Goal: Task Accomplishment & Management: Manage account settings

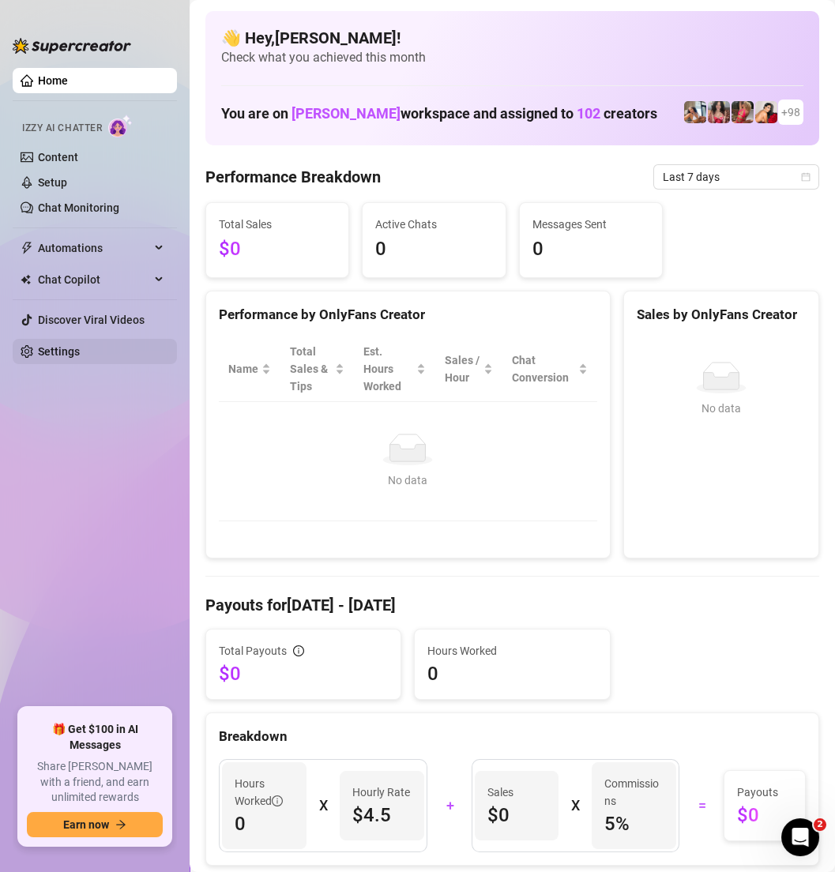
click at [80, 356] on link "Settings" at bounding box center [59, 351] width 42 height 13
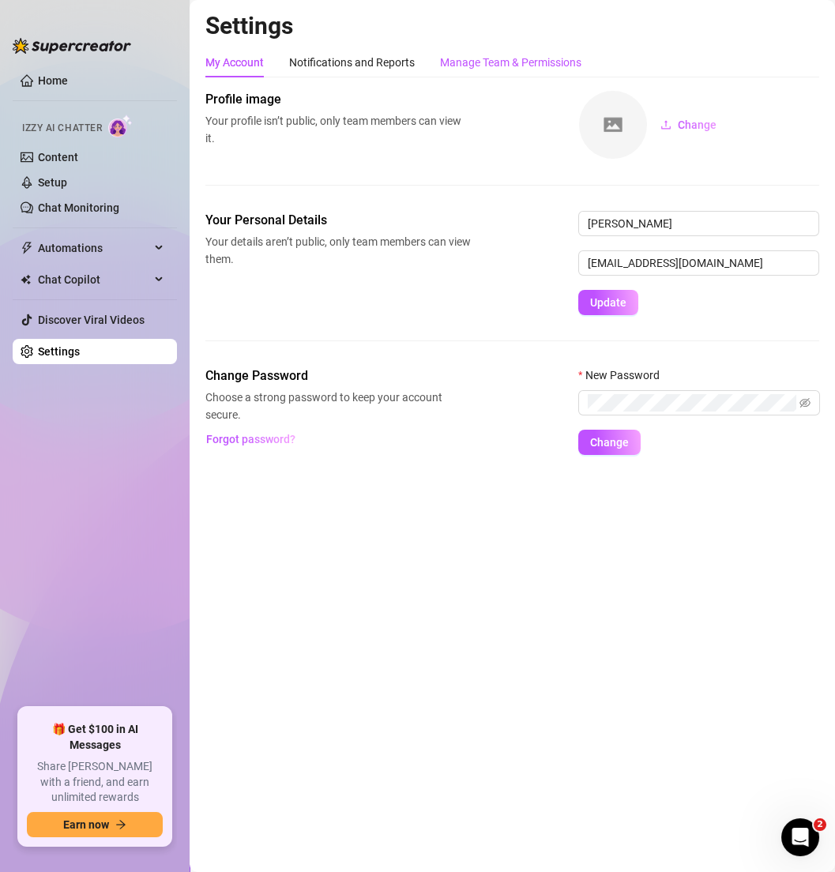
click at [533, 55] on div "Manage Team & Permissions" at bounding box center [510, 62] width 141 height 17
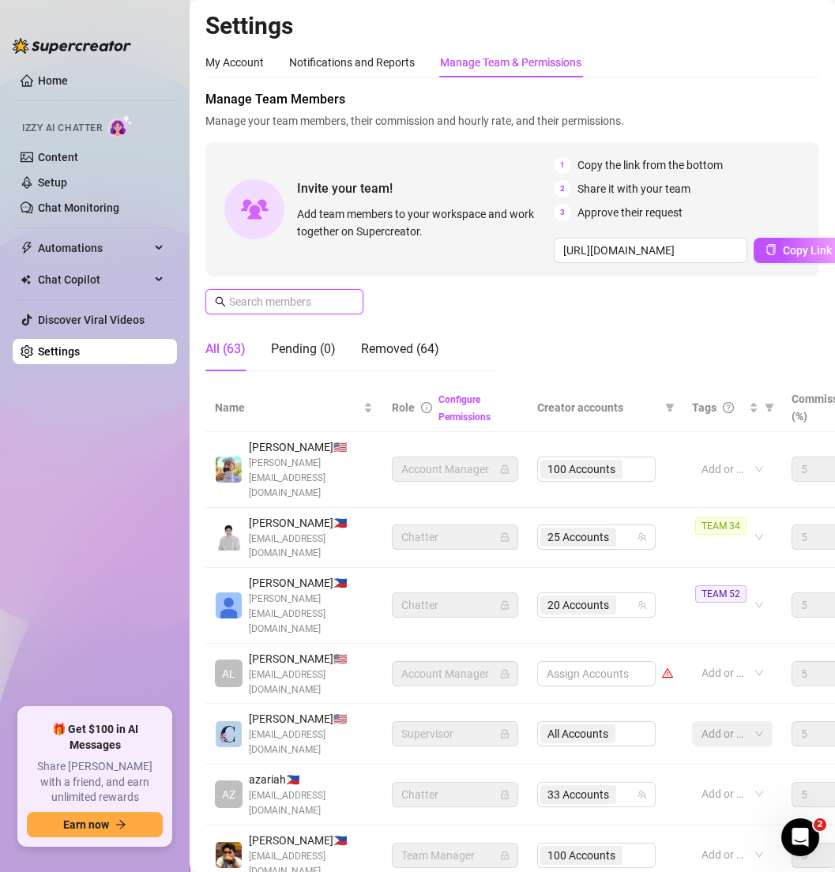
click at [270, 303] on input "text" at bounding box center [285, 301] width 112 height 17
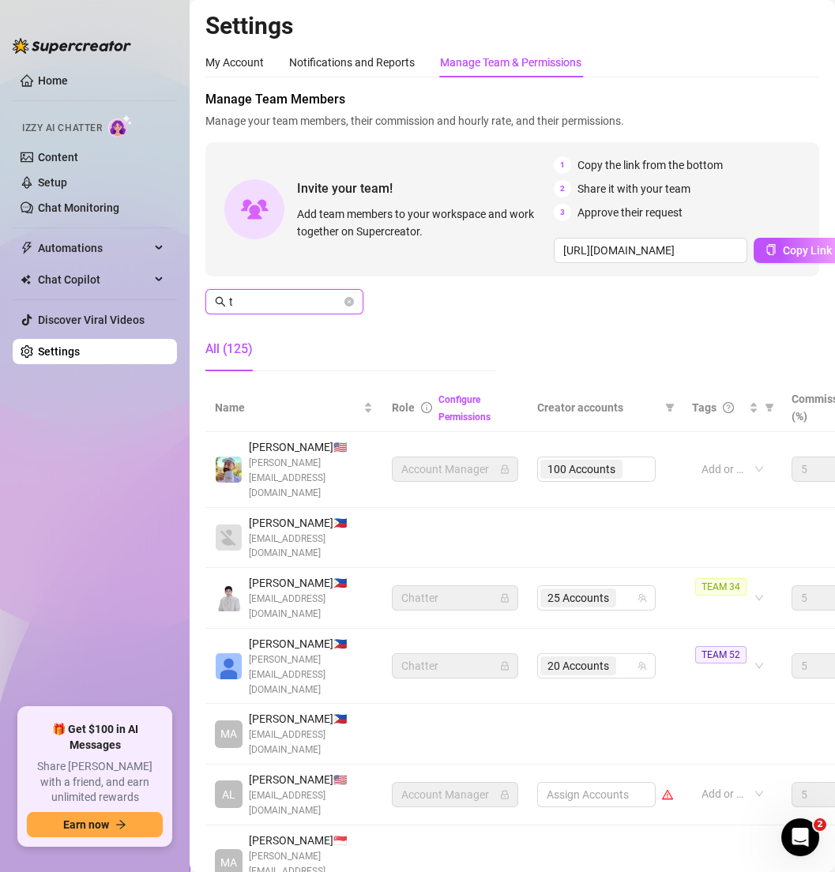
type input "te"
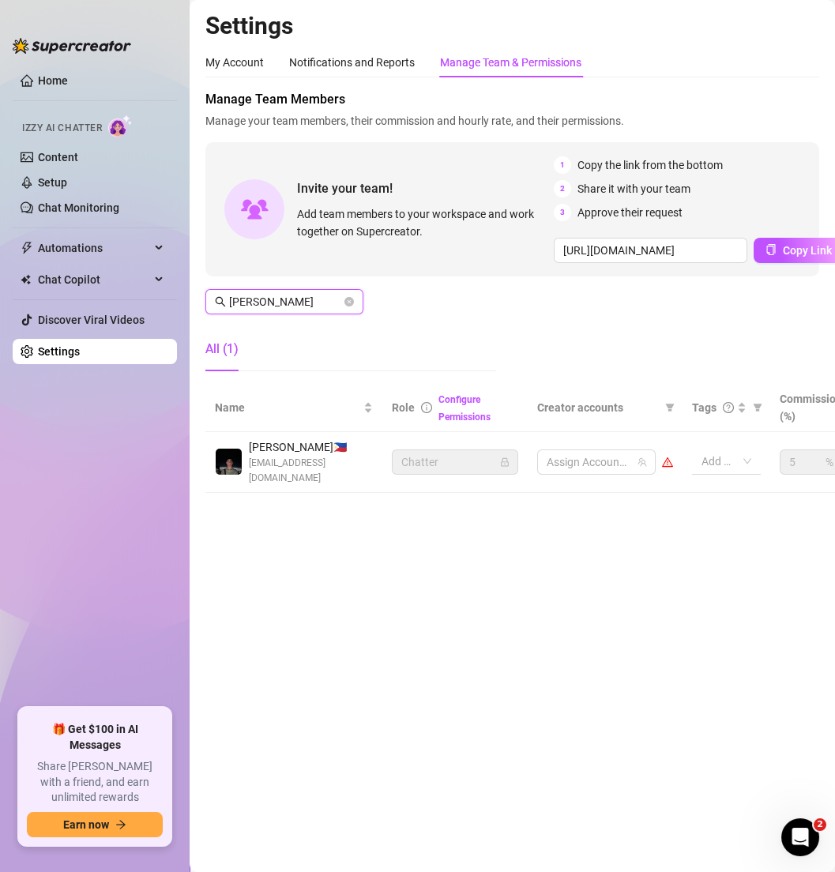
click at [716, 461] on div at bounding box center [718, 461] width 46 height 22
type input "[PERSON_NAME]"
click at [737, 522] on span "TEAM 50" at bounding box center [730, 519] width 51 height 17
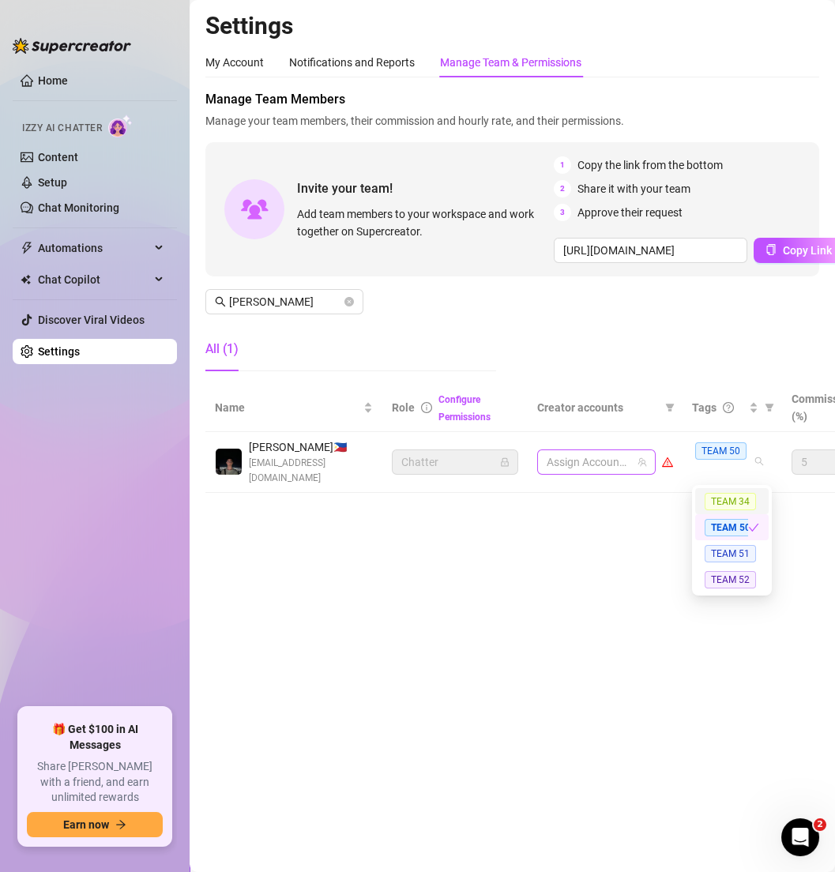
click at [613, 464] on div at bounding box center [589, 462] width 96 height 22
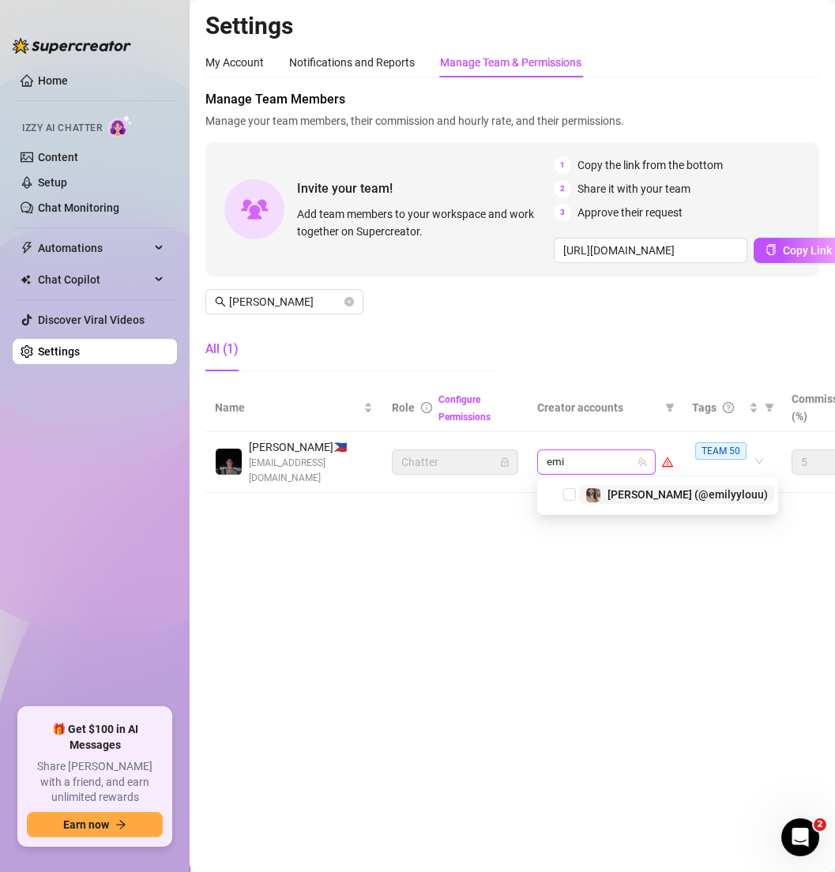
type input "[PERSON_NAME]"
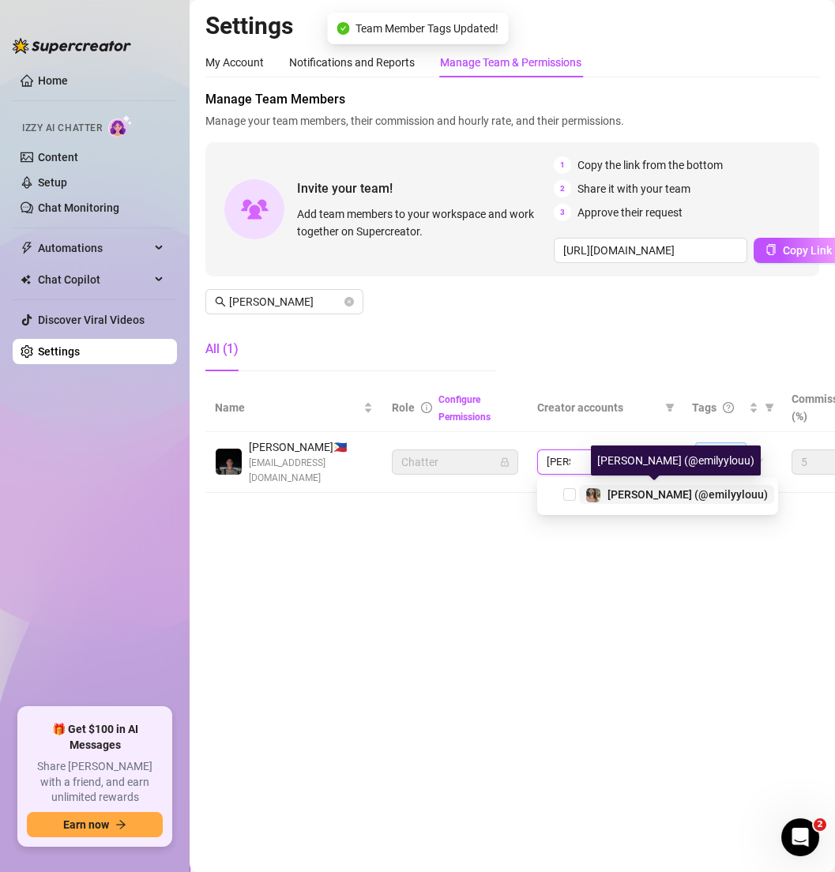
click at [618, 494] on span "[PERSON_NAME] (@emilyylouu)" at bounding box center [688, 494] width 160 height 13
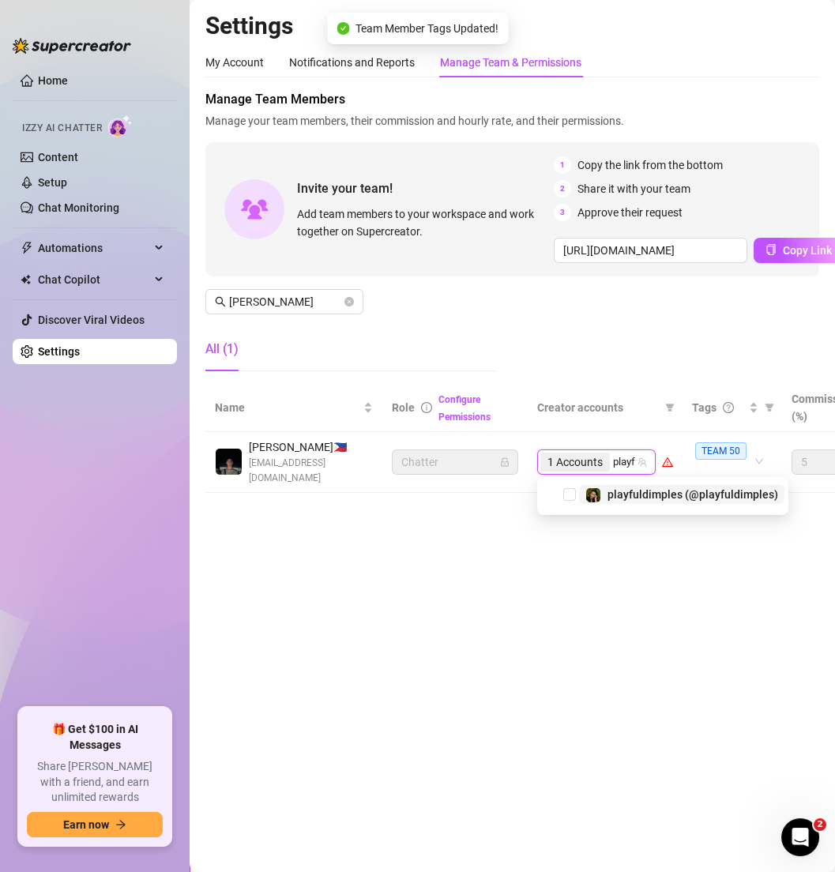
type input "playfu"
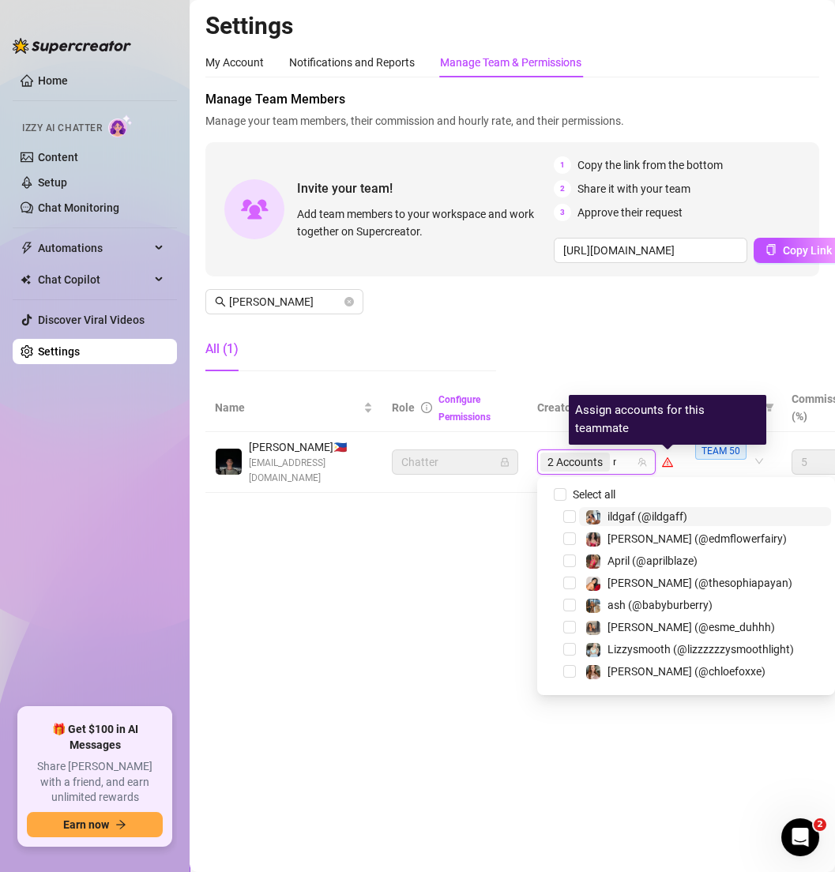
type input "no"
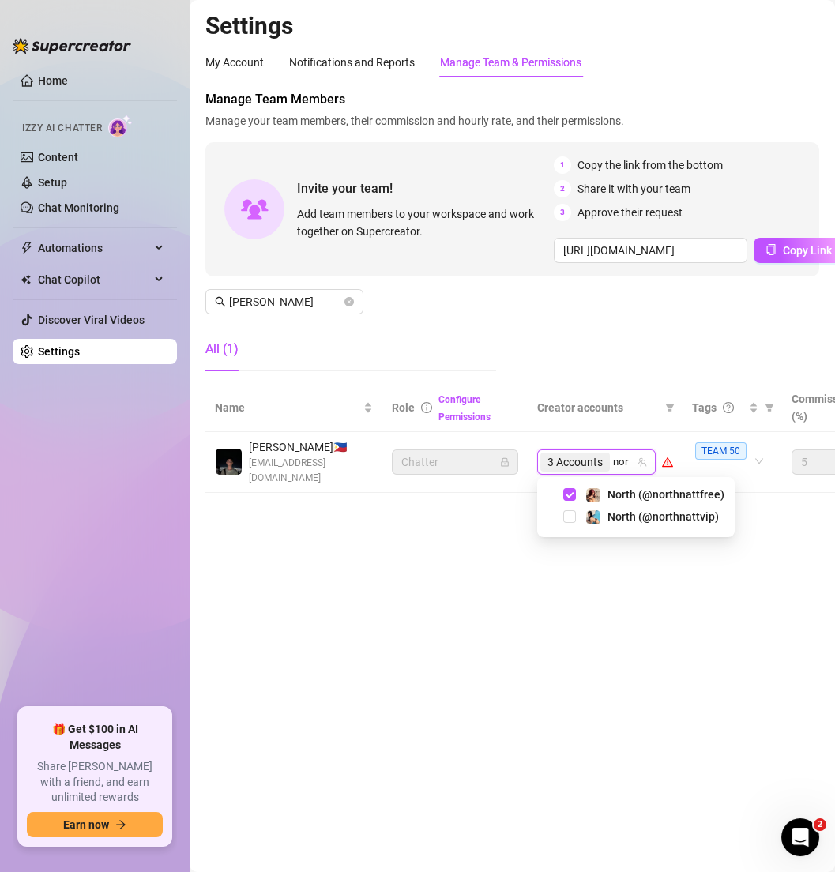
type input "nor"
click at [635, 532] on div "North (@northnattfree) North (@northnattvip)" at bounding box center [636, 507] width 198 height 60
click at [624, 461] on div "3 Accounts nor" at bounding box center [589, 462] width 96 height 22
type input "north"
type input "jessi"
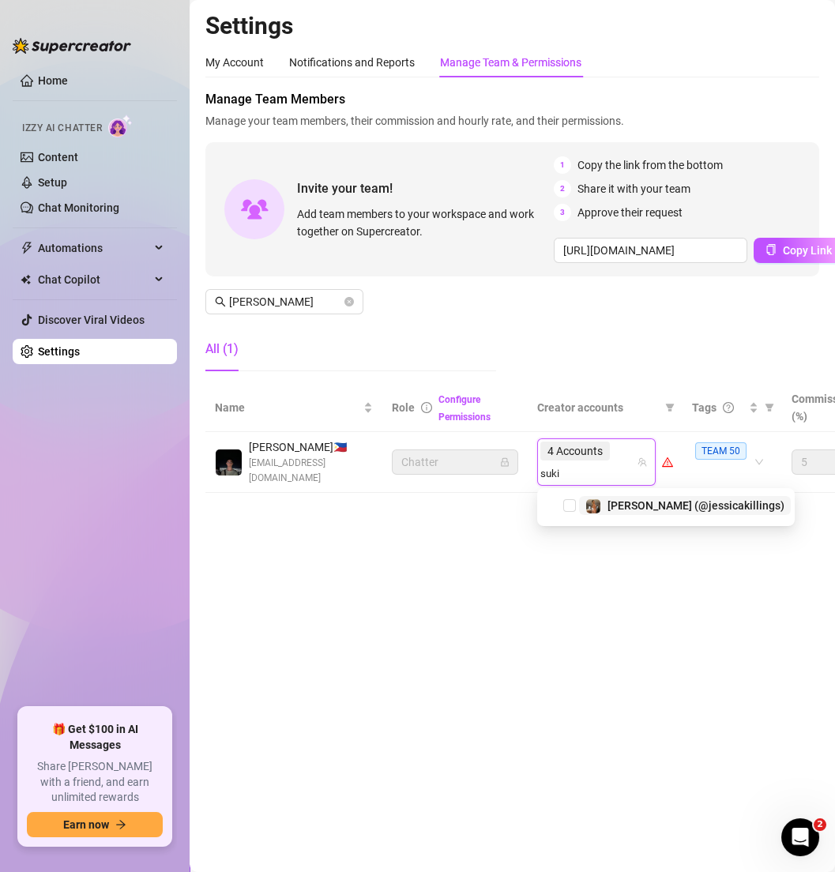
type input "sukig"
click at [618, 462] on div "5 Accounts sukig" at bounding box center [589, 462] width 96 height 44
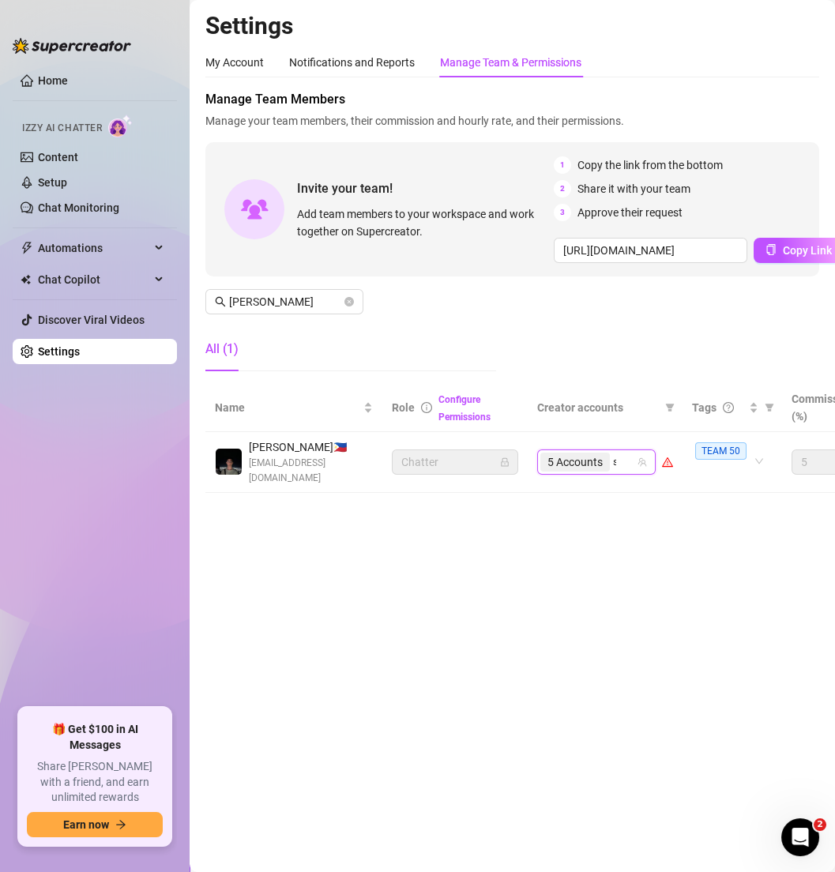
type input "suki"
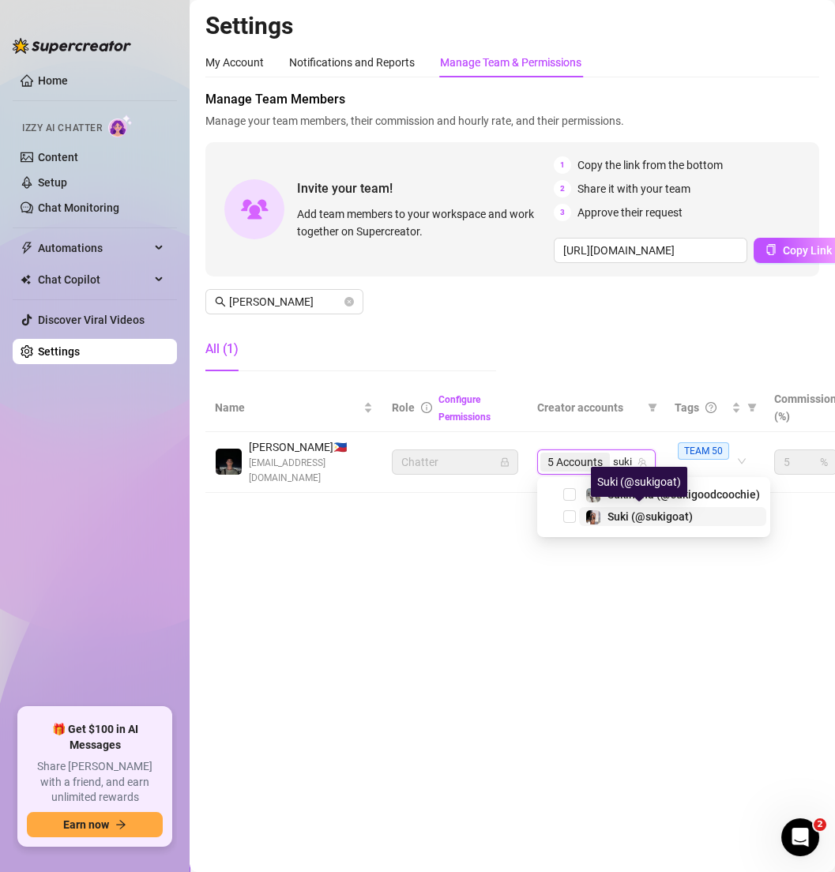
click at [635, 521] on span "Suki (@sukigoat)" at bounding box center [650, 517] width 85 height 13
type input "sukigood"
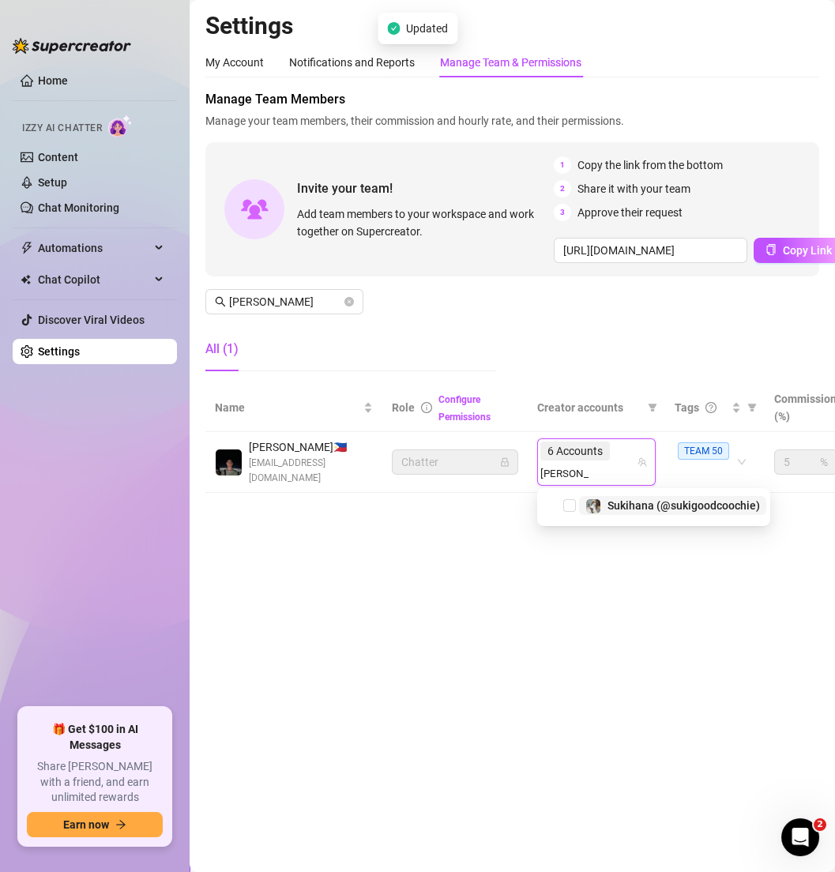
type input "[PERSON_NAME]"
type input "bridale"
click at [643, 512] on div "[PERSON_NAME] (@bridale22)" at bounding box center [684, 505] width 153 height 19
type input "lizz"
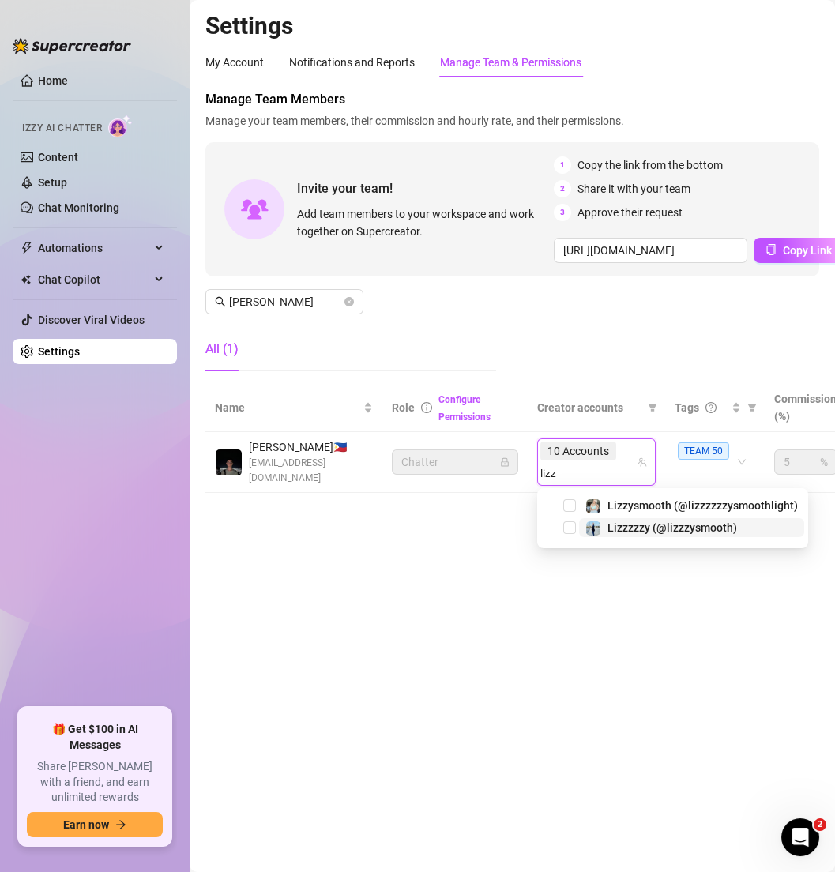
click at [637, 528] on span "Lizzzzzy (@lizzzysmooth)" at bounding box center [673, 528] width 130 height 13
type input "lowkey"
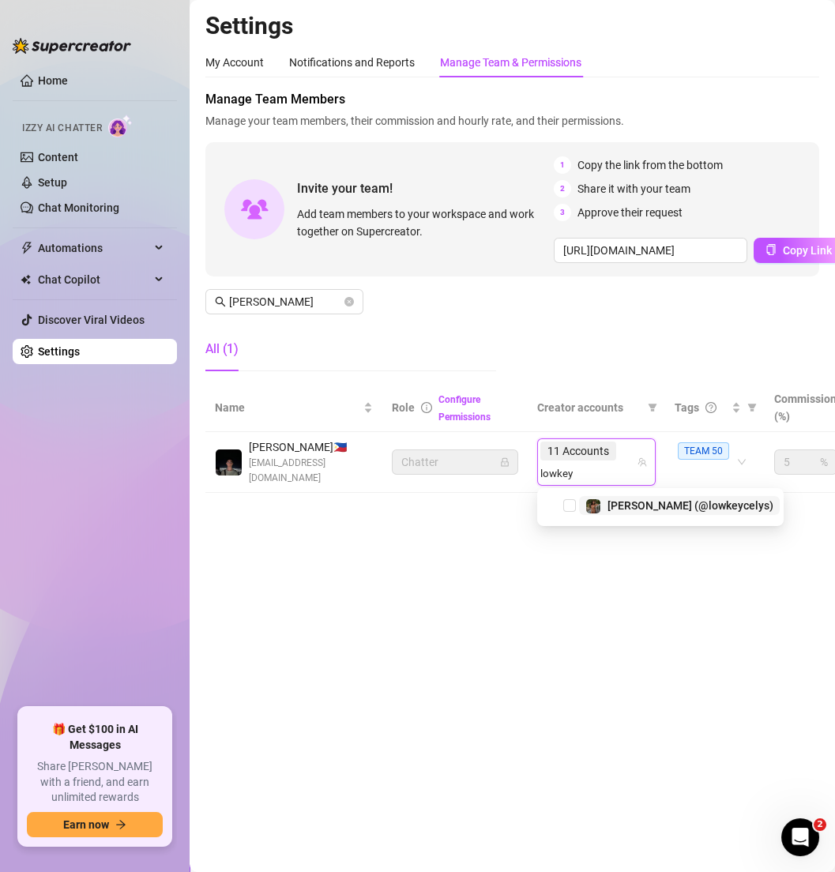
click at [665, 498] on div "[PERSON_NAME] (@lowkeycelys)" at bounding box center [691, 505] width 166 height 19
type input "officia"
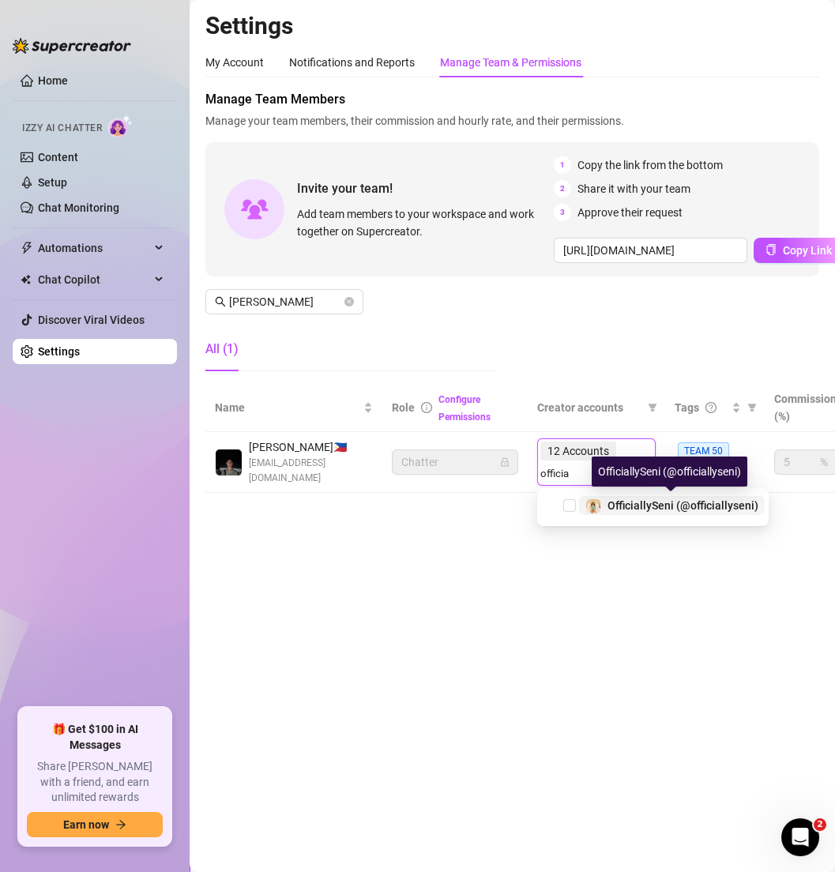
click at [611, 505] on span "OfficiallySeni (@officiallyseni)" at bounding box center [683, 505] width 151 height 13
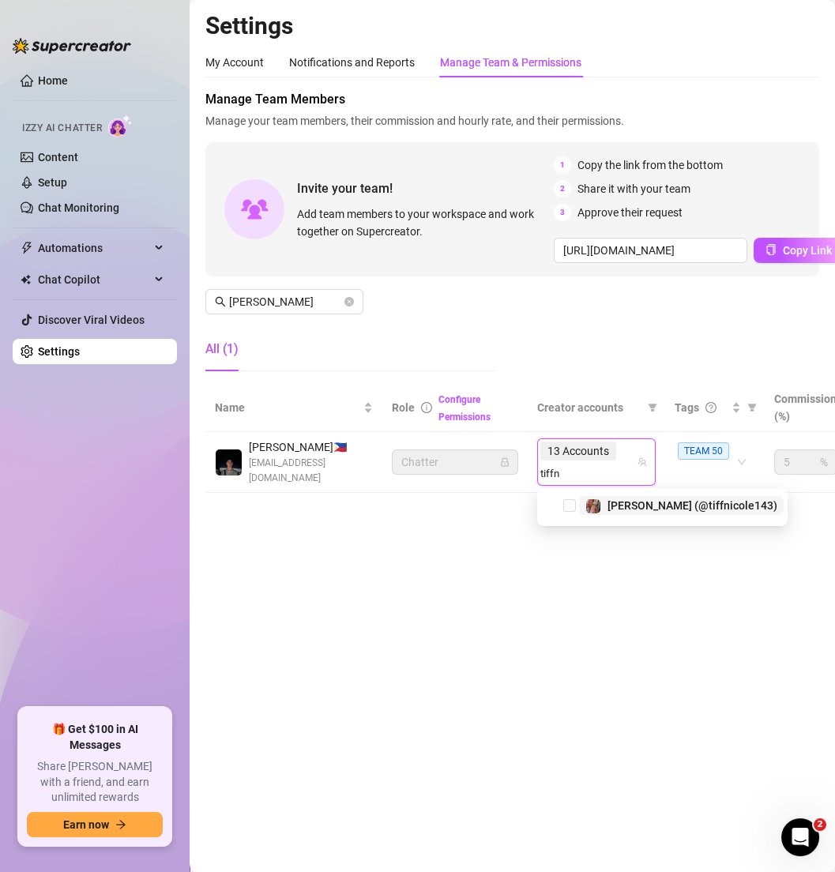
type input "tiffni"
type input "estre"
click at [630, 506] on span "[PERSON_NAME] (@estrelluxy)" at bounding box center [685, 505] width 155 height 13
type input "curly"
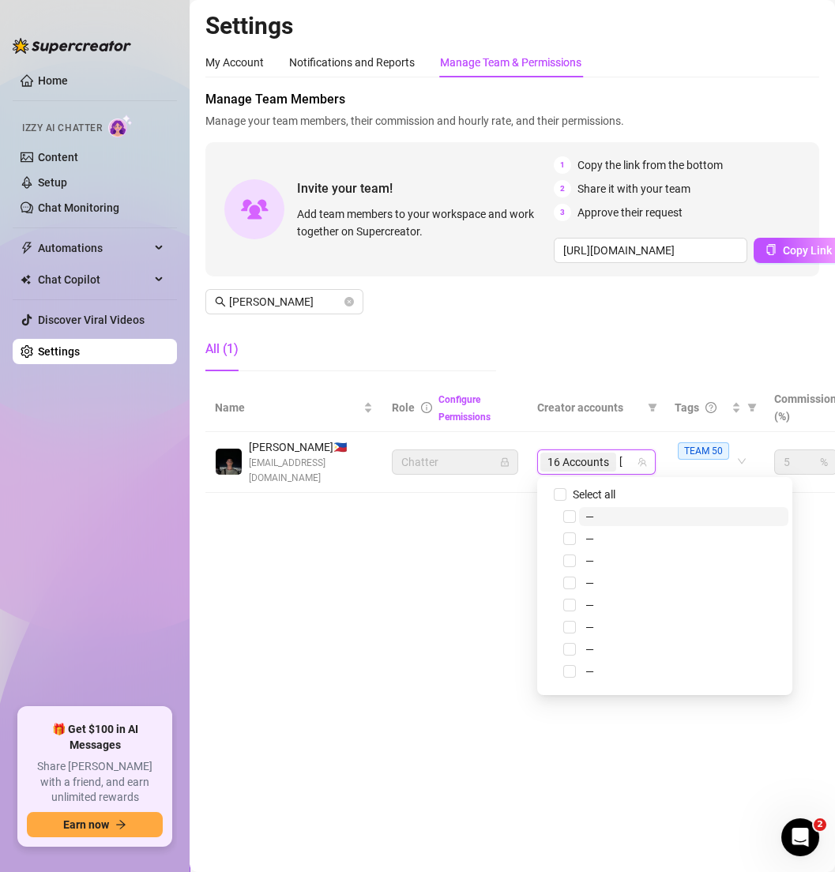
type input "taddy"
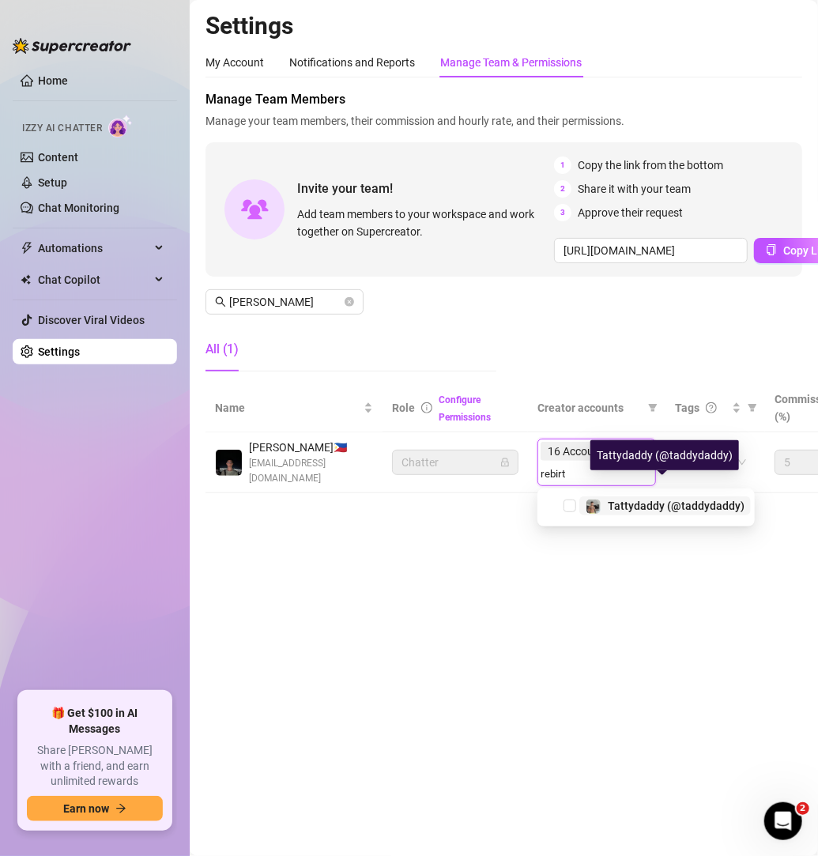
type input "rebirth"
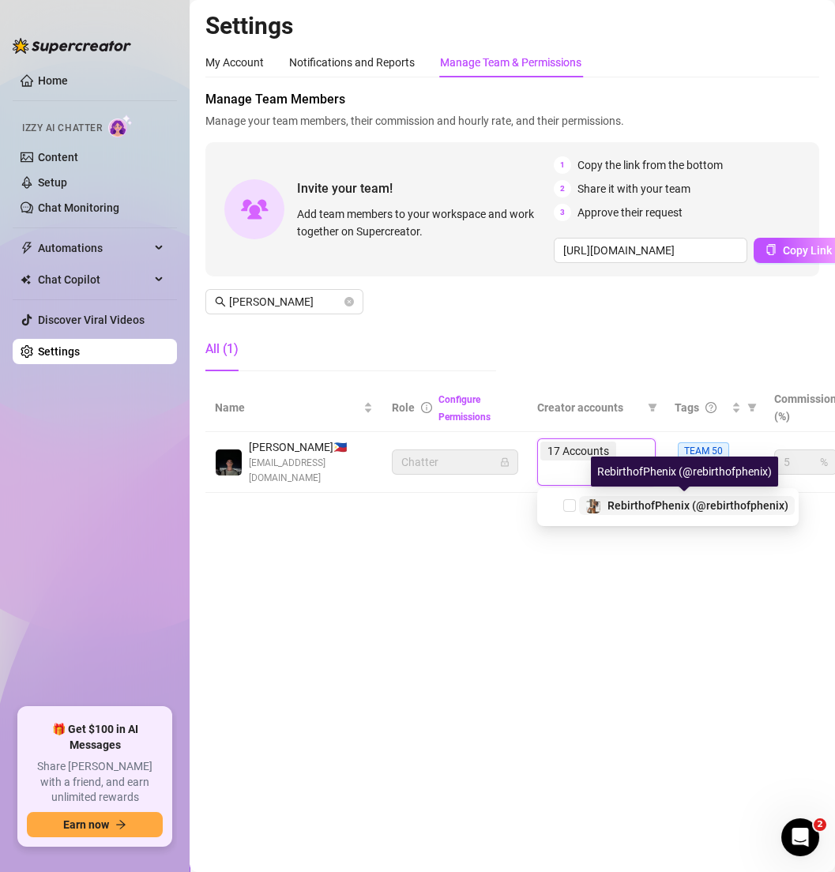
click at [608, 348] on div "Manage Team Members Manage your team members, their commission and hourly rate,…" at bounding box center [512, 237] width 614 height 294
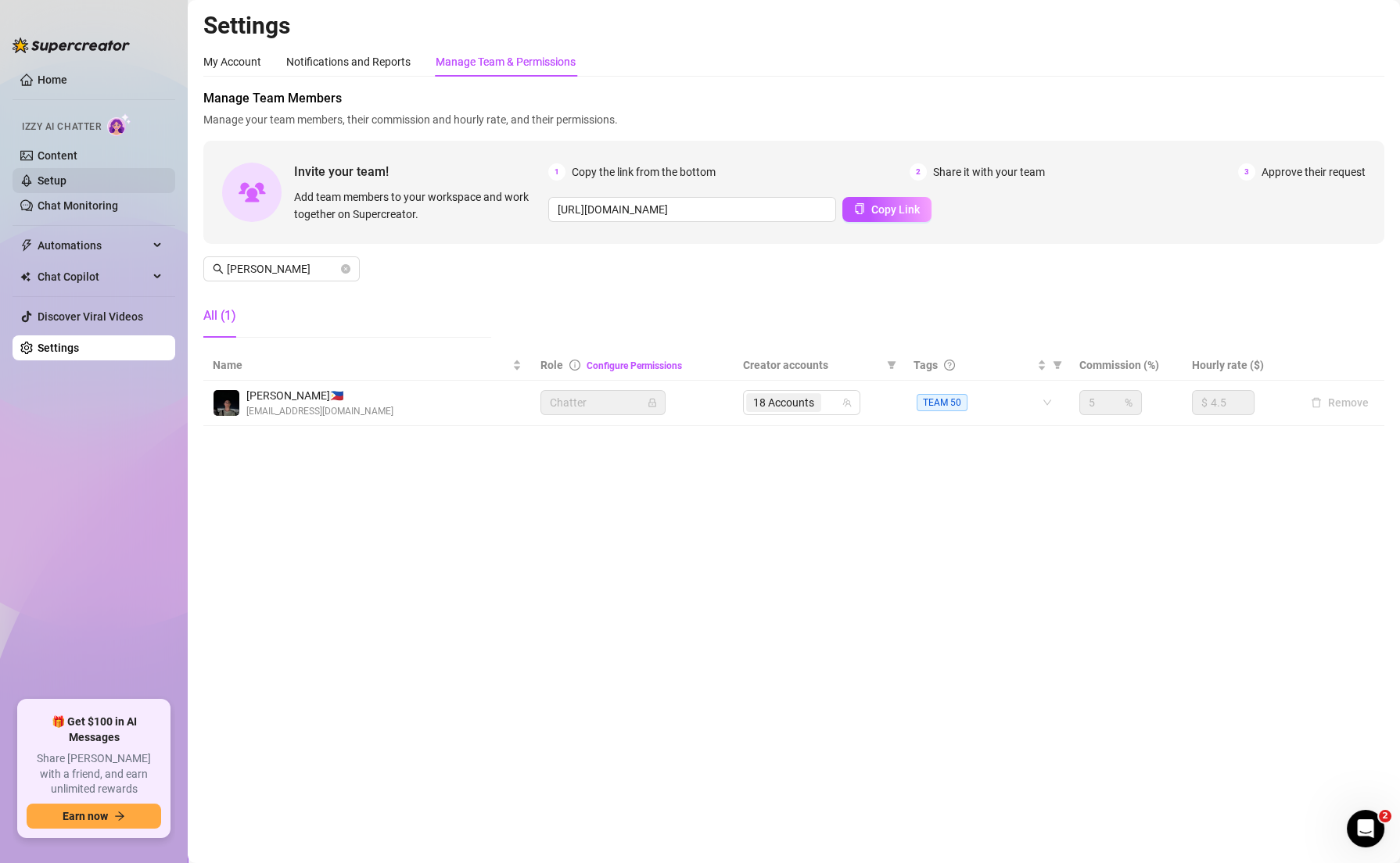
click at [66, 180] on link "Setup" at bounding box center [51, 180] width 29 height 13
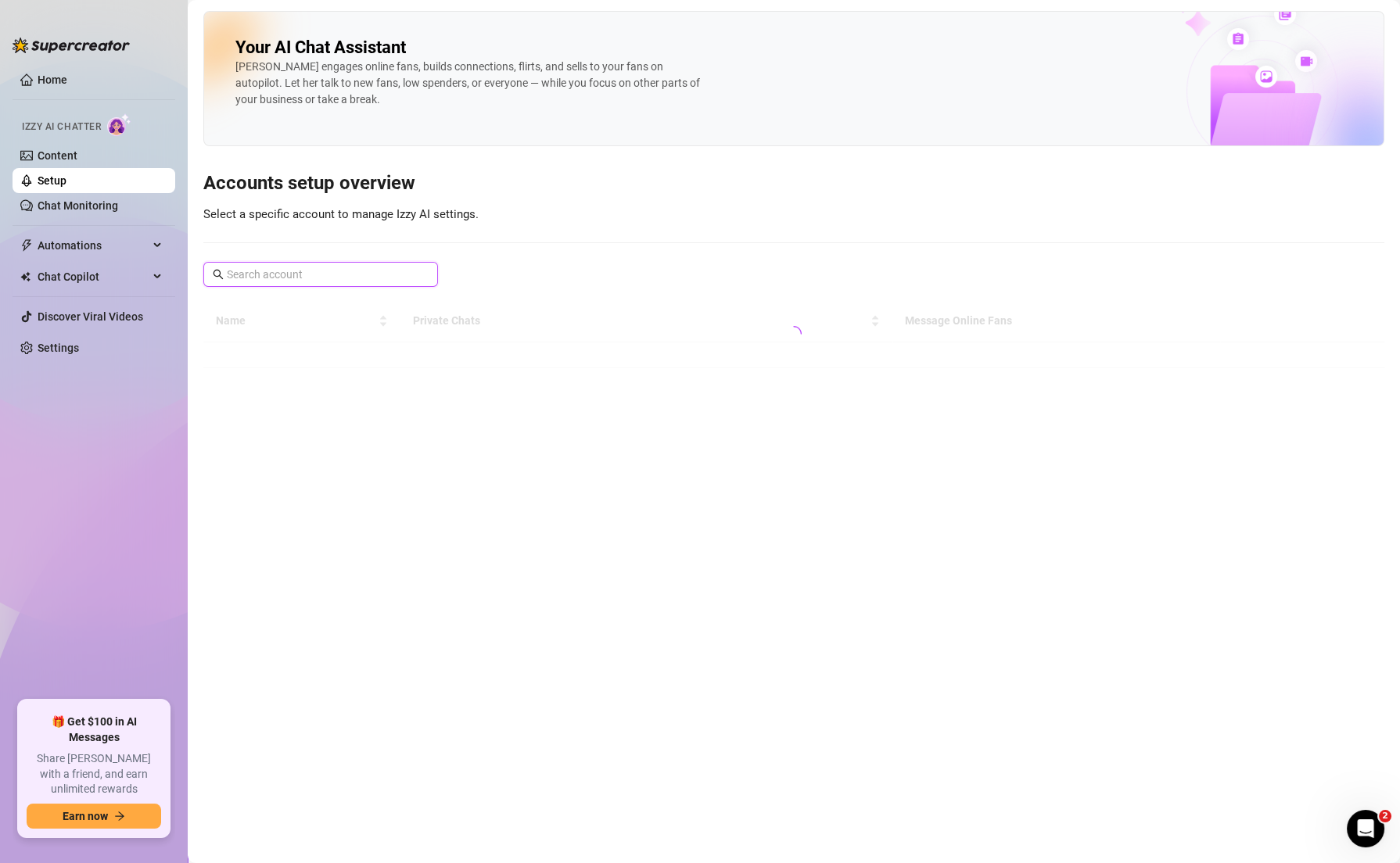
click at [321, 277] on input "text" at bounding box center [321, 274] width 189 height 17
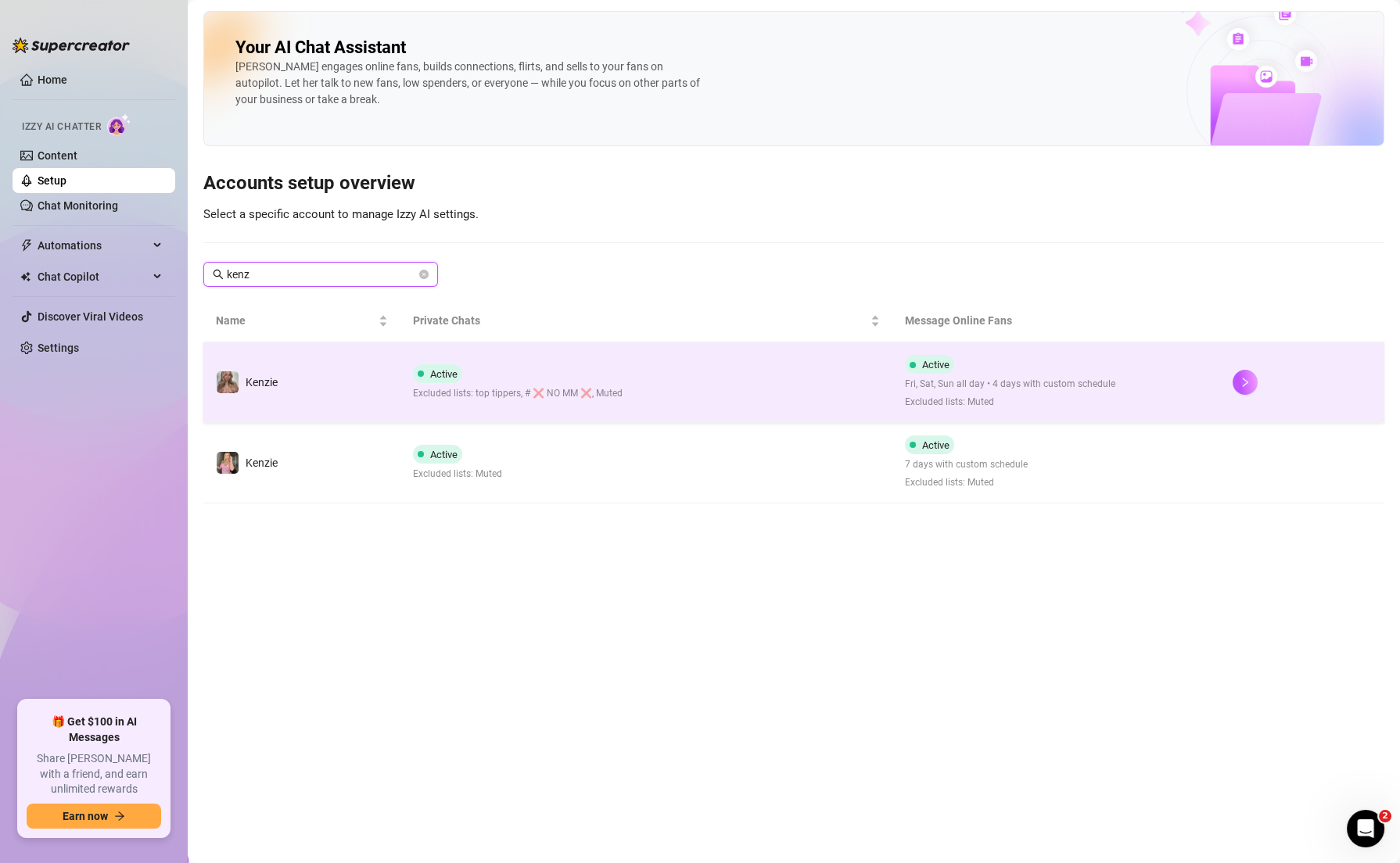
type input "kenz"
click at [826, 372] on div "Active Fri, Sat, Sun all day • 4 days with custom schedule Excluded lists: Muted" at bounding box center [1009, 382] width 211 height 54
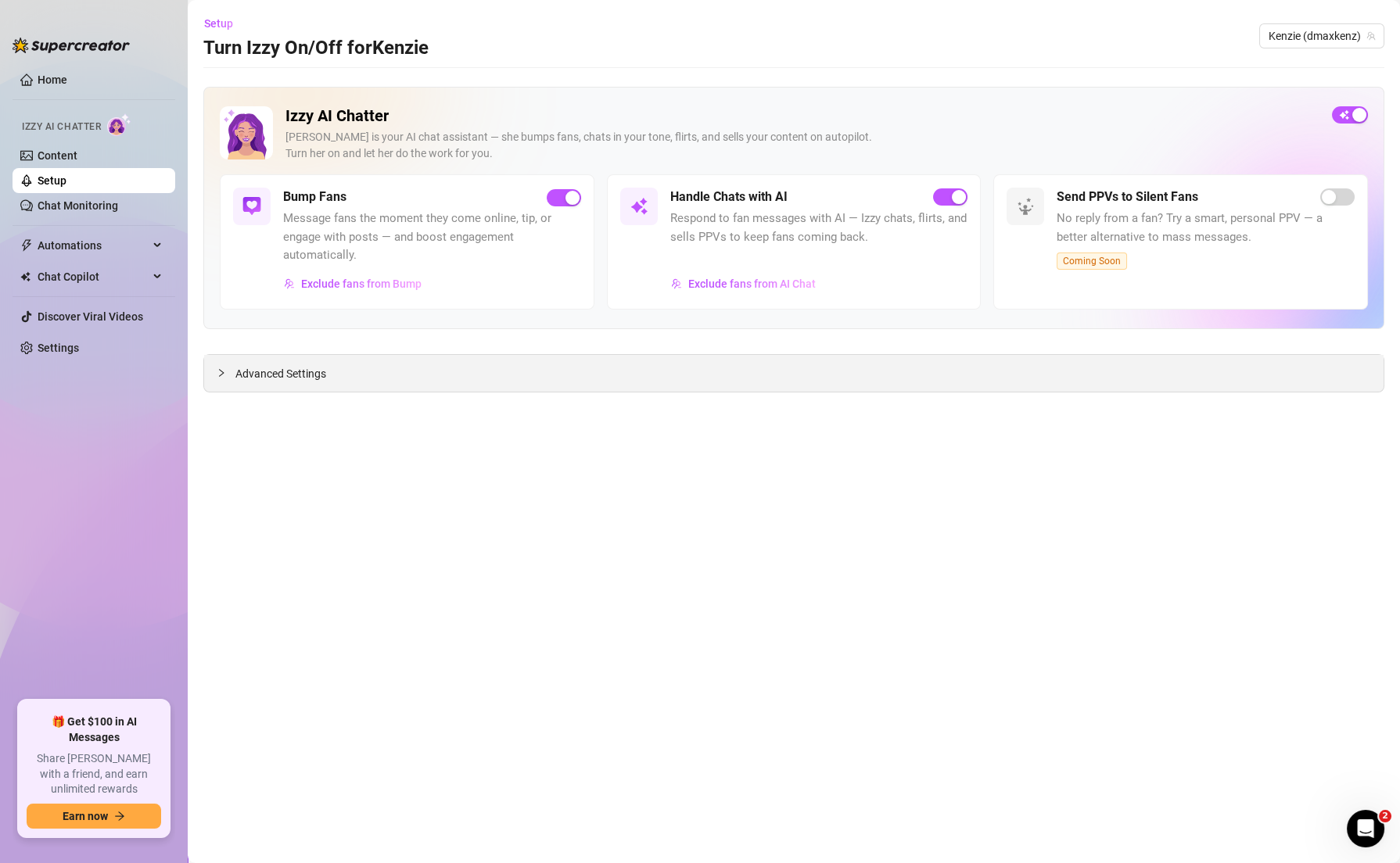
click at [314, 376] on span "Advanced Settings" at bounding box center [281, 373] width 91 height 17
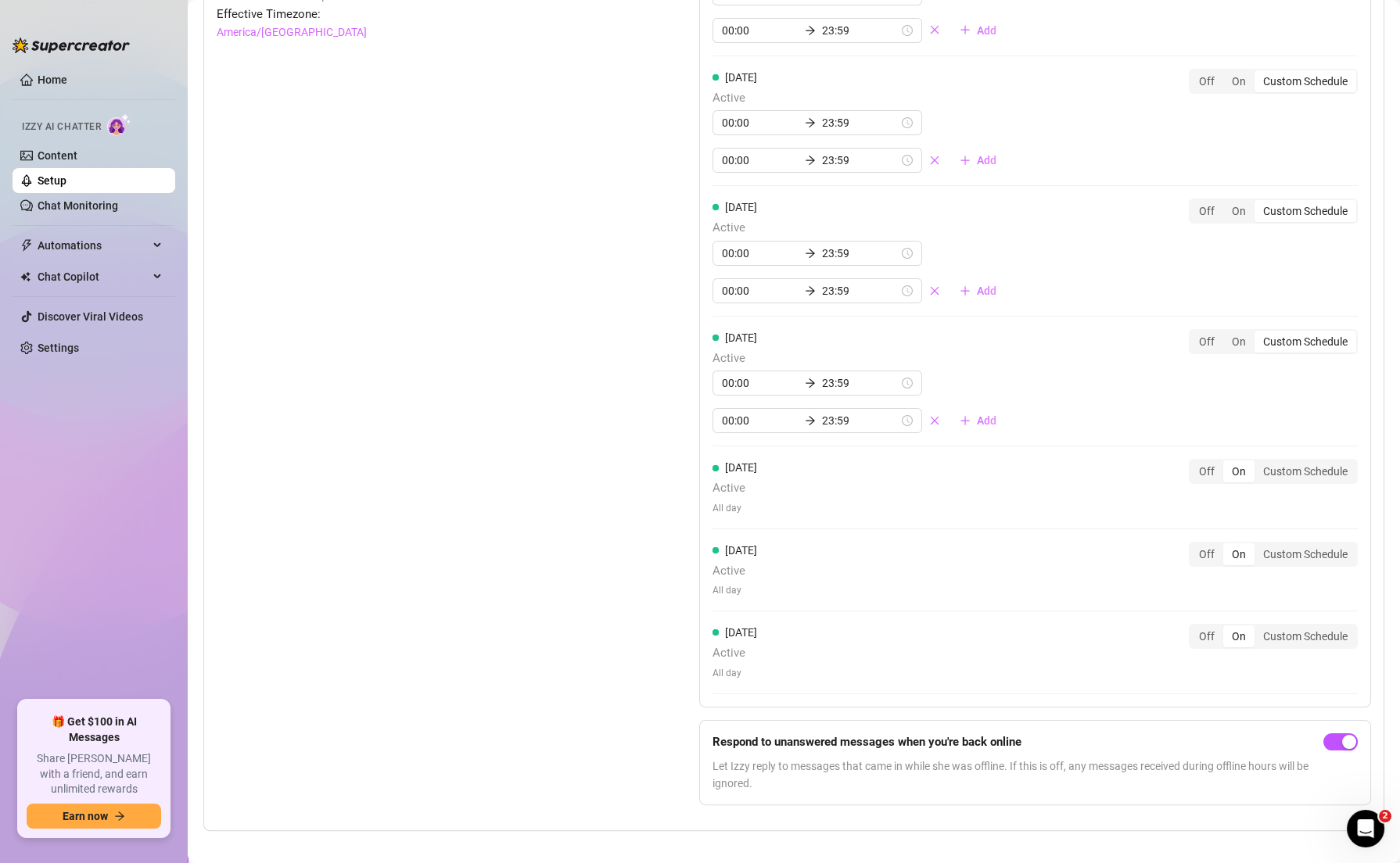
scroll to position [1430, 0]
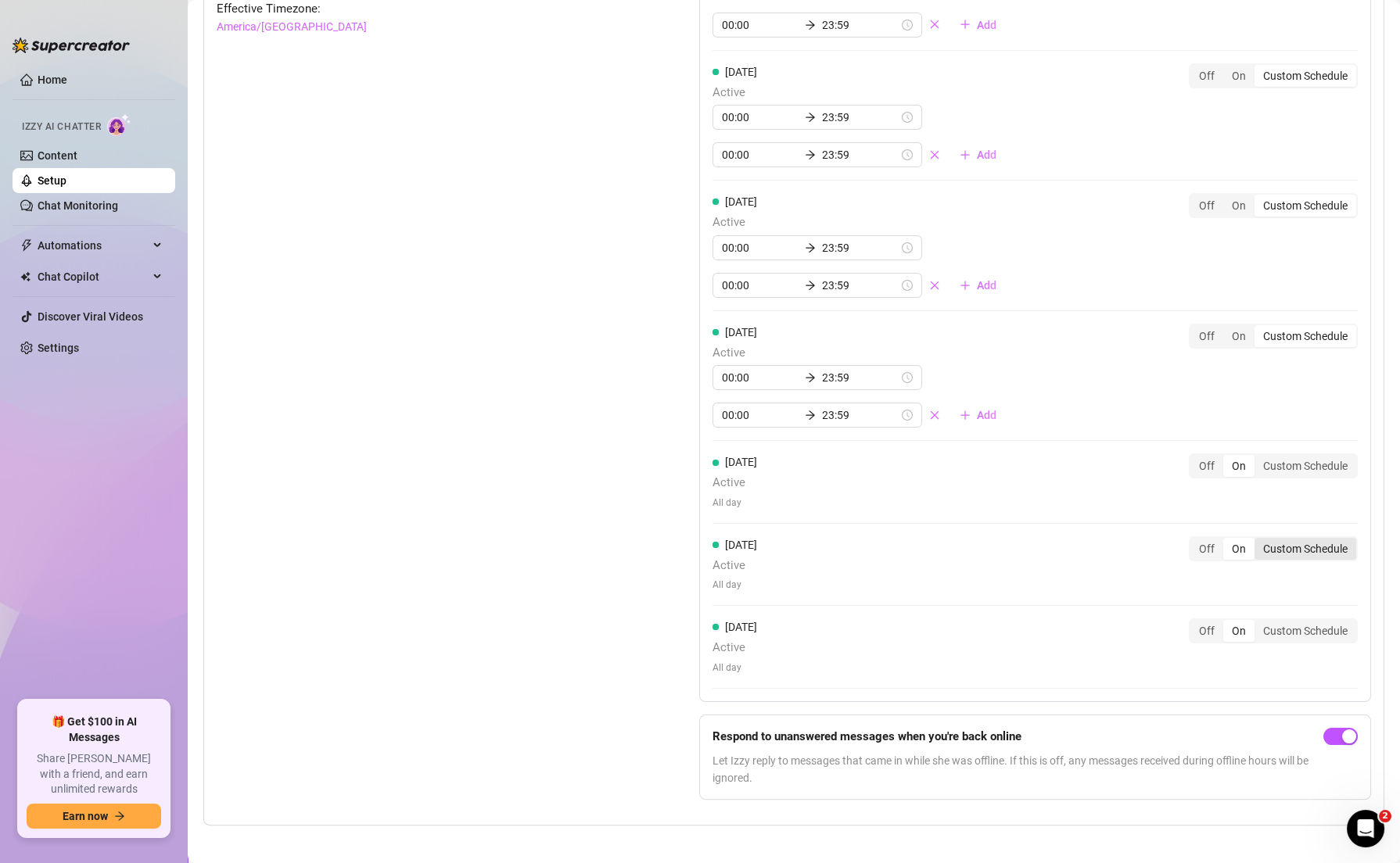
click at [826, 538] on div "Custom Schedule" at bounding box center [1305, 549] width 102 height 22
click at [826, 540] on input "Custom Schedule" at bounding box center [1259, 540] width 0 height 0
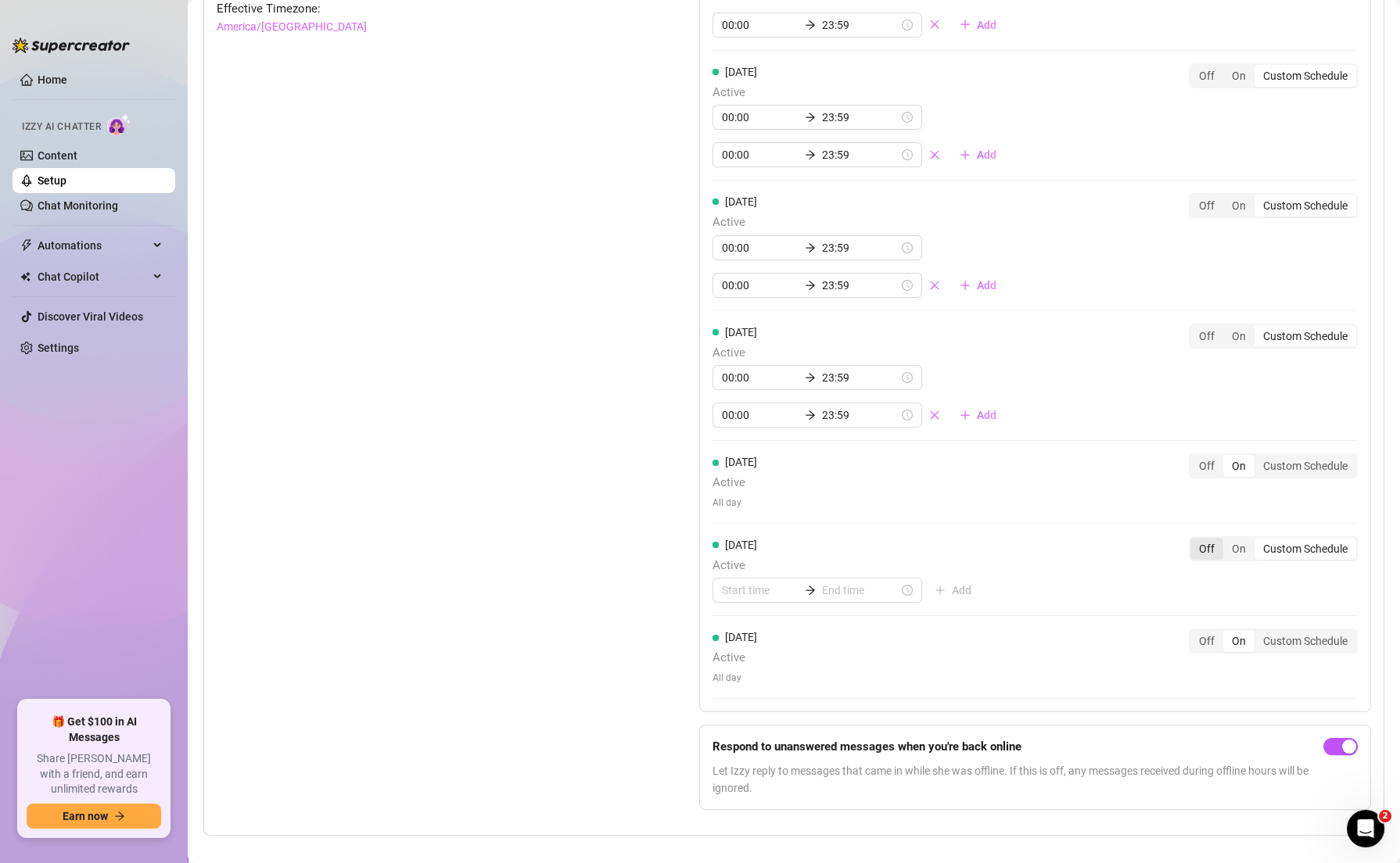
click at [826, 544] on div "Off" at bounding box center [1206, 549] width 33 height 22
click at [826, 540] on input "Off" at bounding box center [1194, 540] width 0 height 0
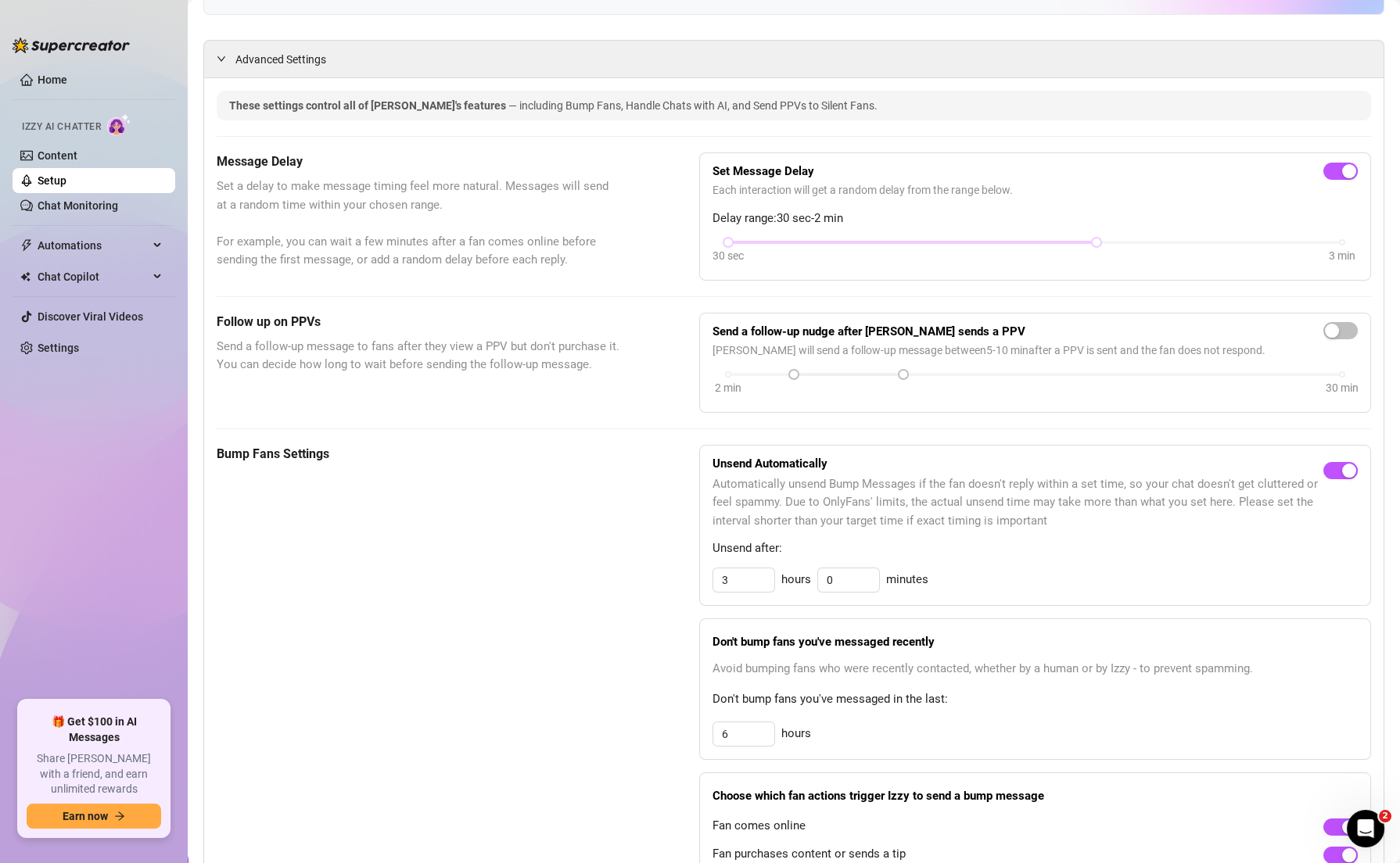
scroll to position [0, 0]
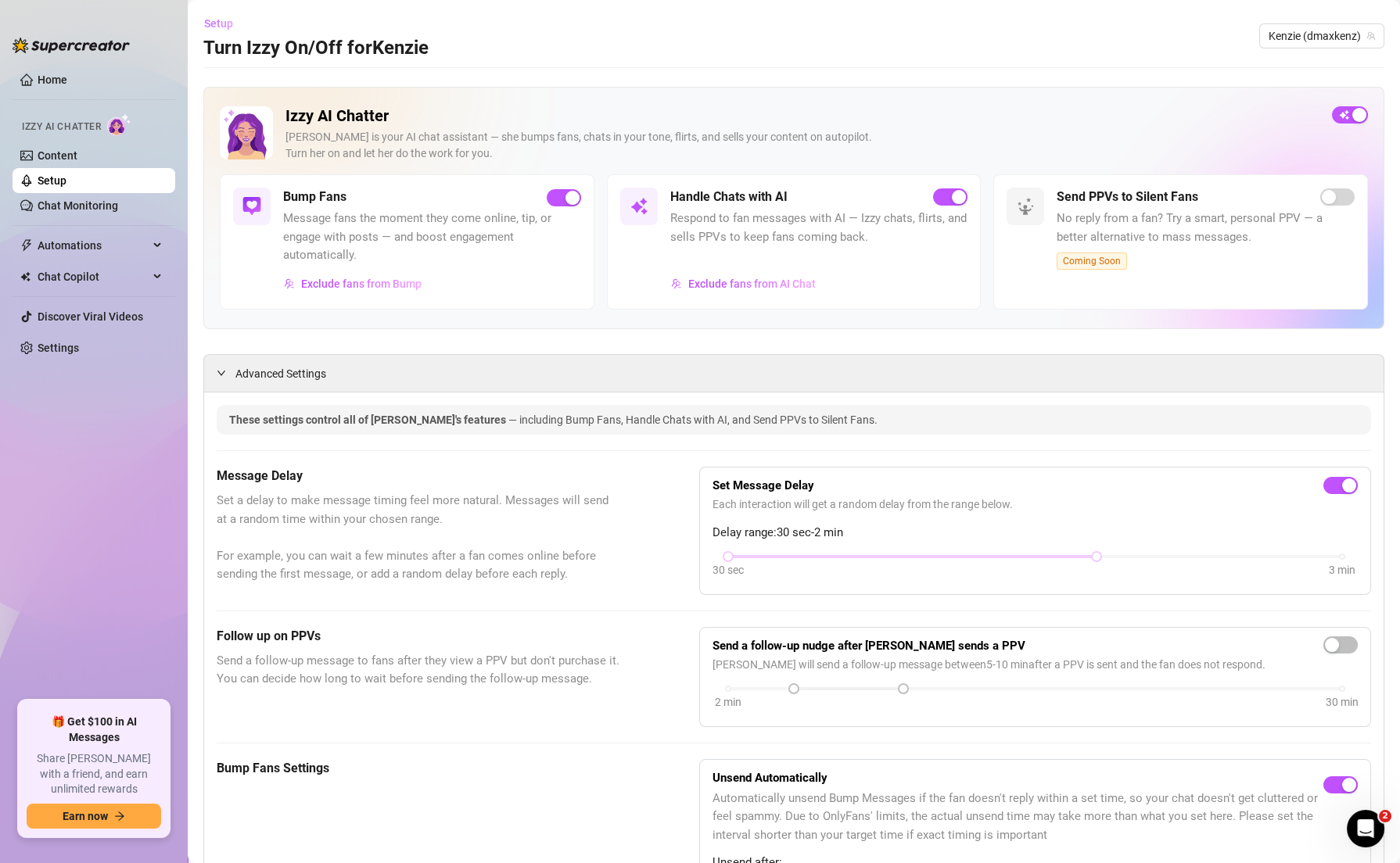
click at [221, 24] on span "Setup" at bounding box center [218, 23] width 29 height 13
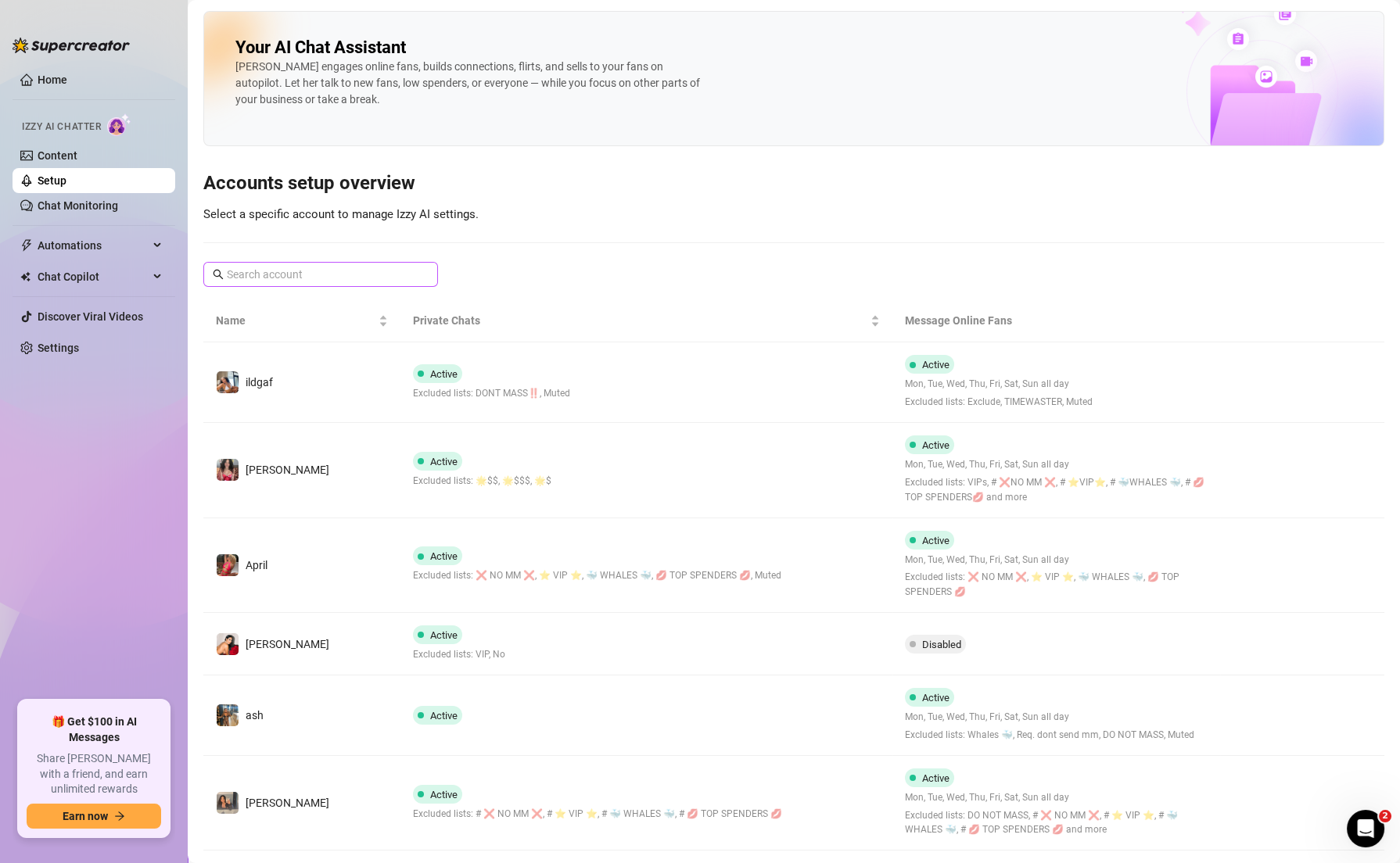
click at [351, 263] on span at bounding box center [320, 274] width 234 height 25
click at [356, 285] on div "Your AI Chat Assistant [PERSON_NAME] engages online fans, builds connections, f…" at bounding box center [793, 581] width 1180 height 1140
click at [349, 279] on input "text" at bounding box center [321, 274] width 189 height 17
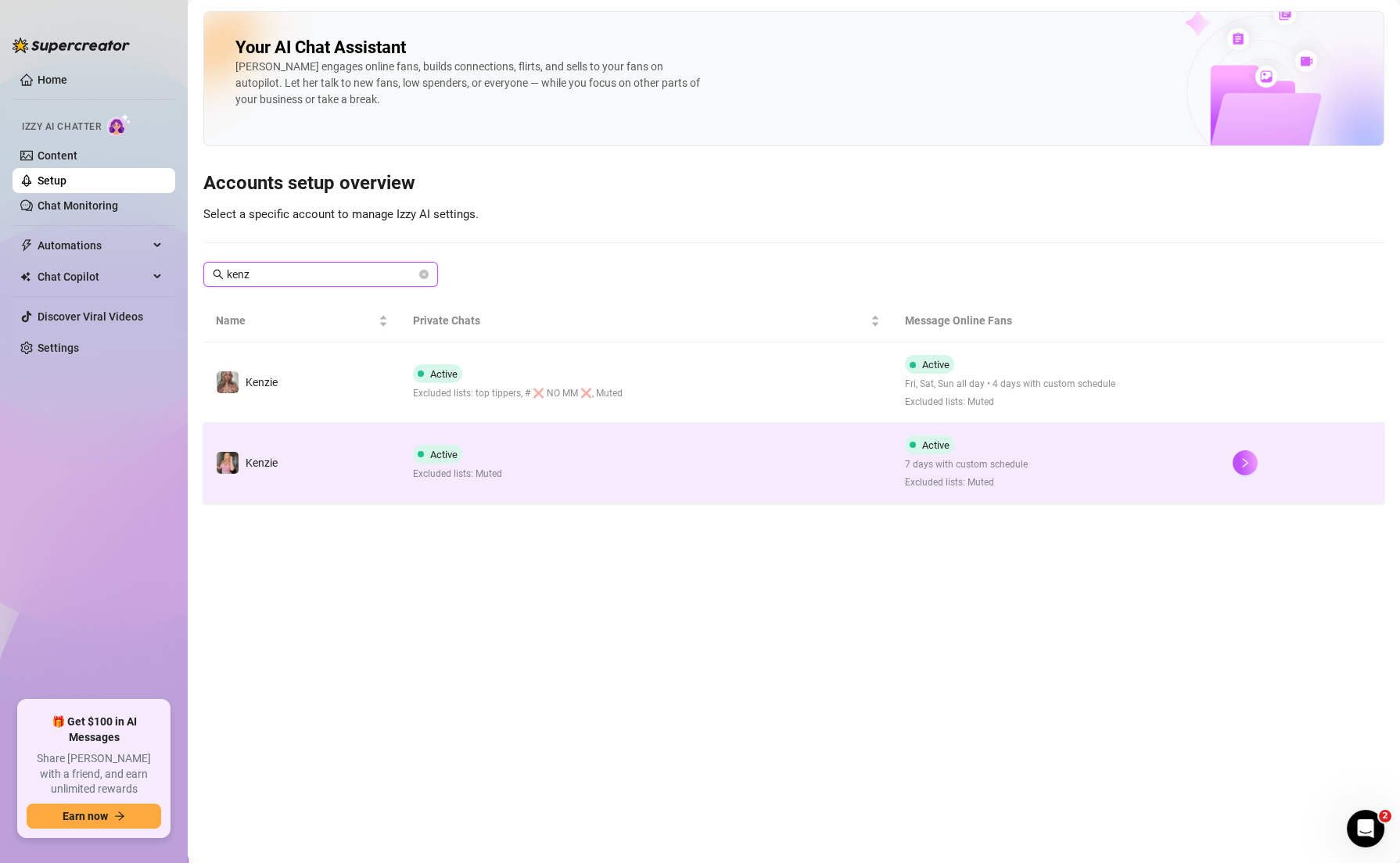
type input "kenz"
click at [582, 476] on td "Active Excluded lists: Muted" at bounding box center [646, 463] width 492 height 80
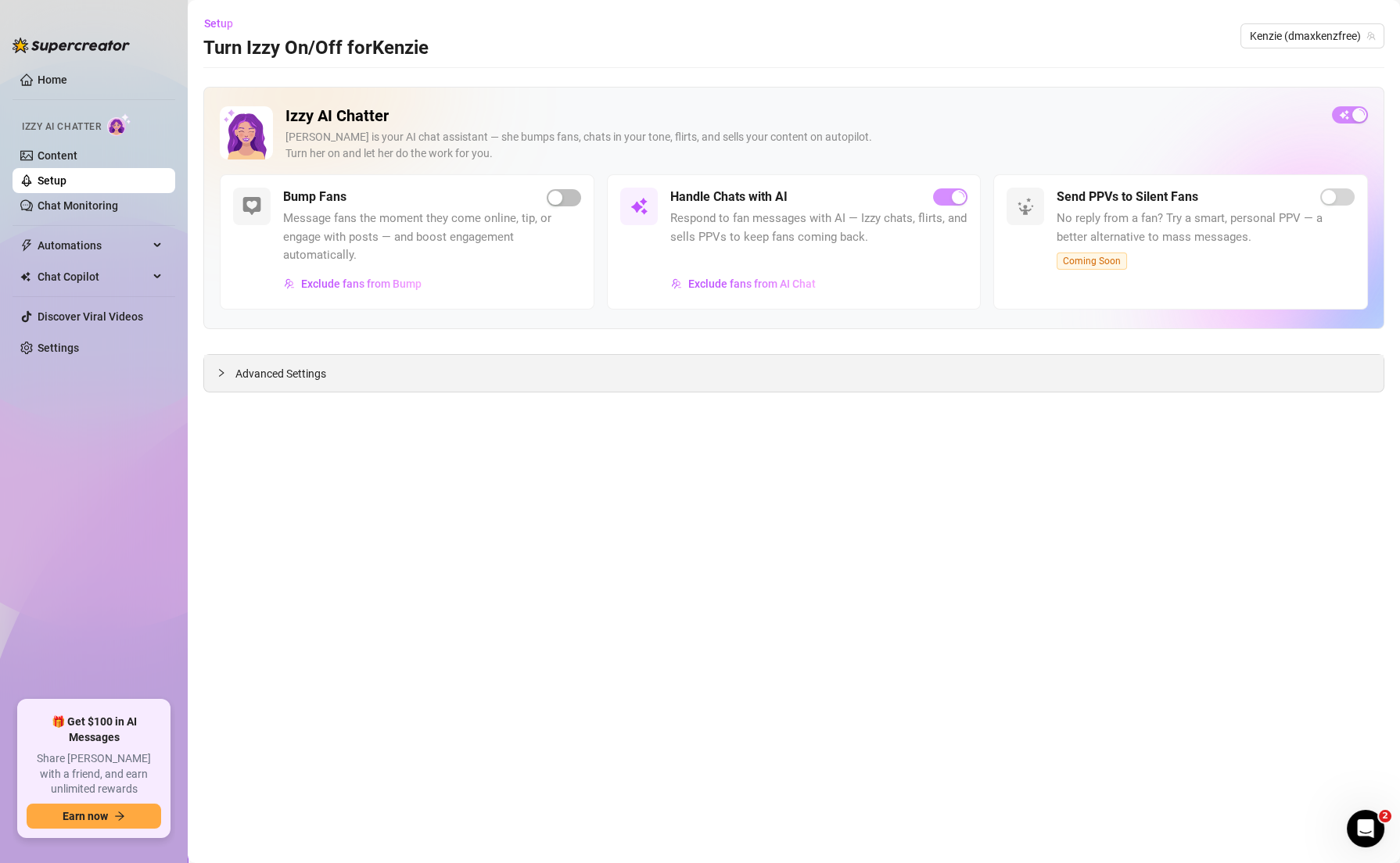
click at [273, 369] on span "Advanced Settings" at bounding box center [281, 373] width 91 height 17
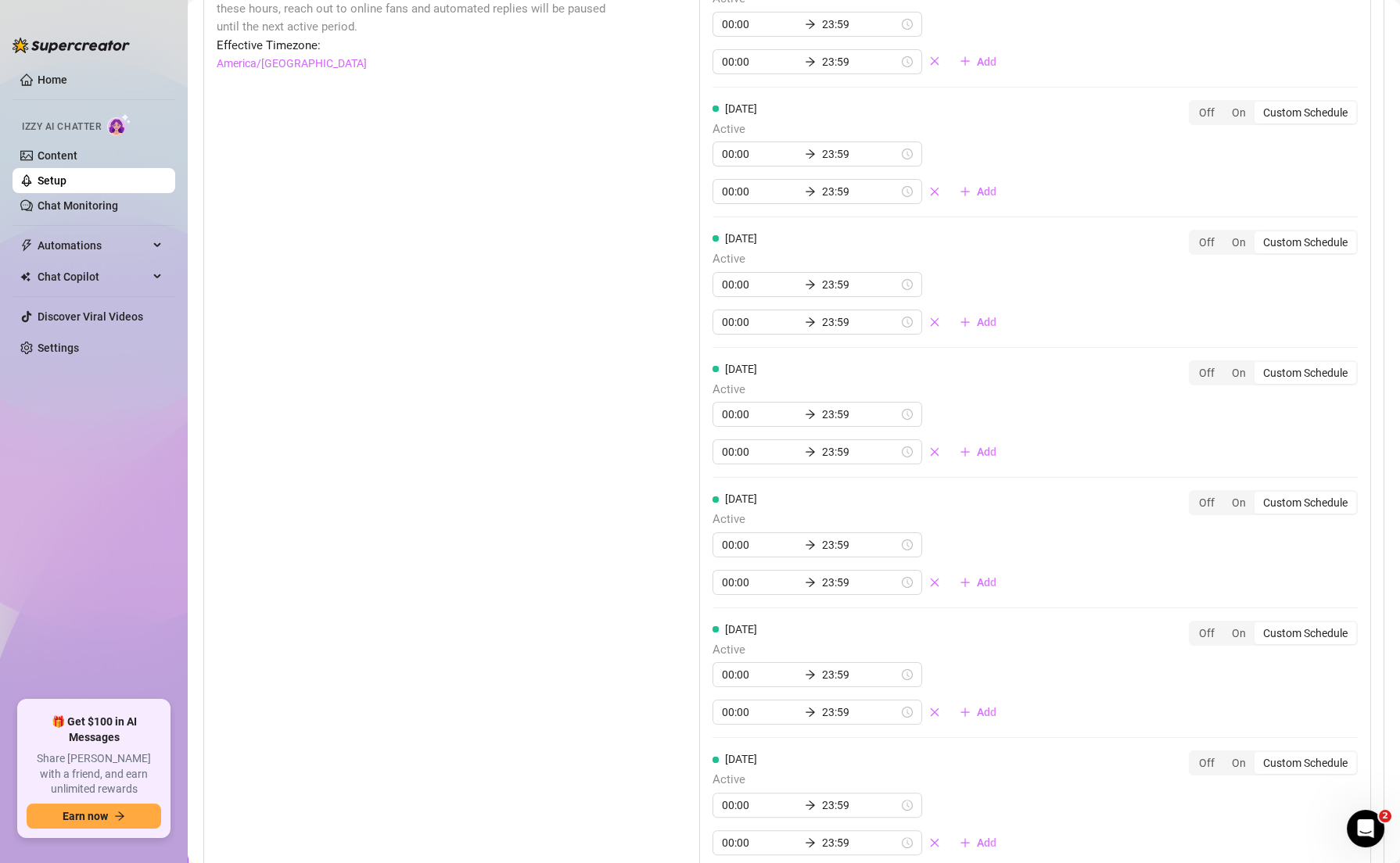
scroll to position [1572, 0]
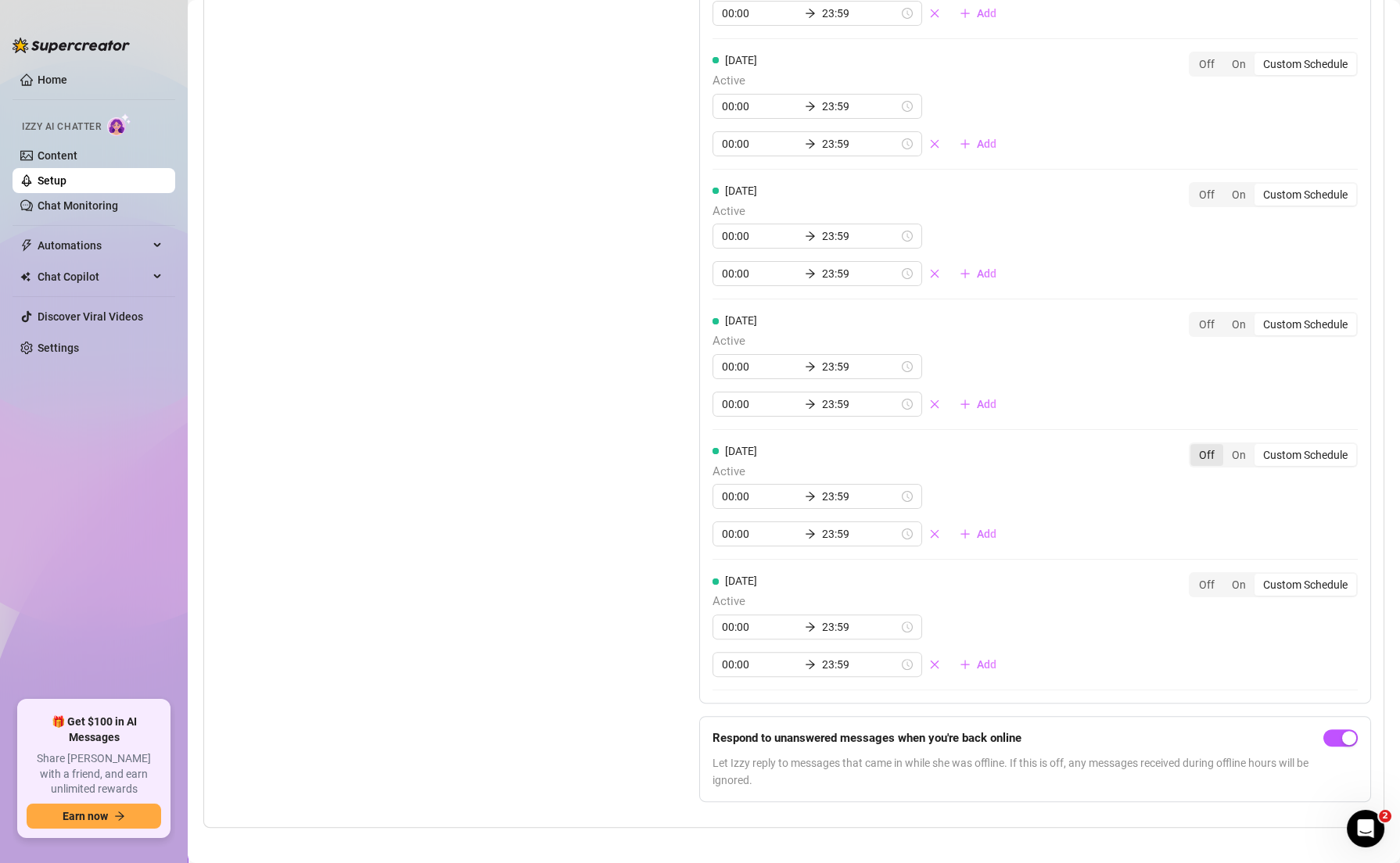
click at [826, 444] on div "Off" at bounding box center [1206, 455] width 33 height 22
click at [826, 446] on input "Off" at bounding box center [1194, 446] width 0 height 0
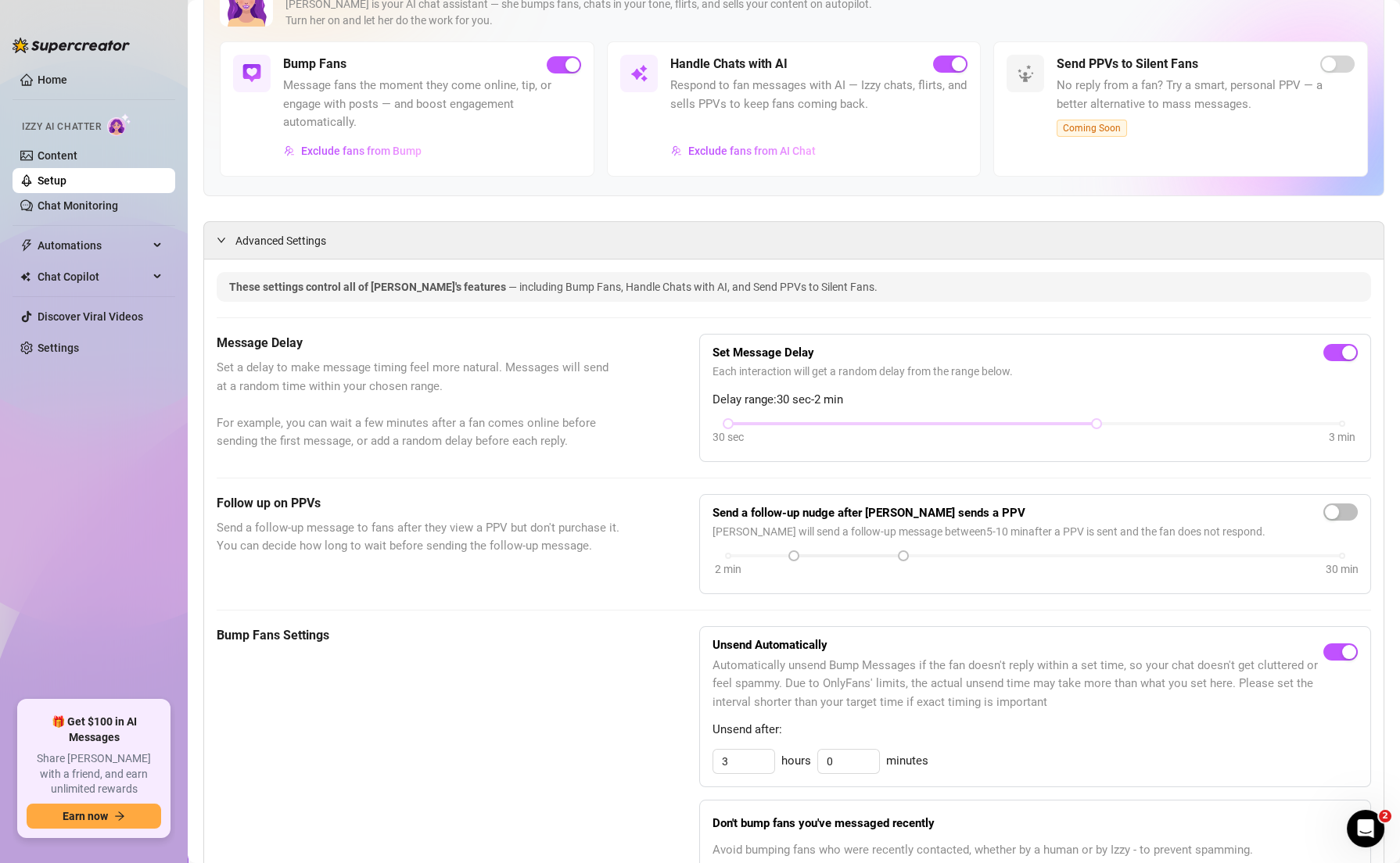
scroll to position [0, 0]
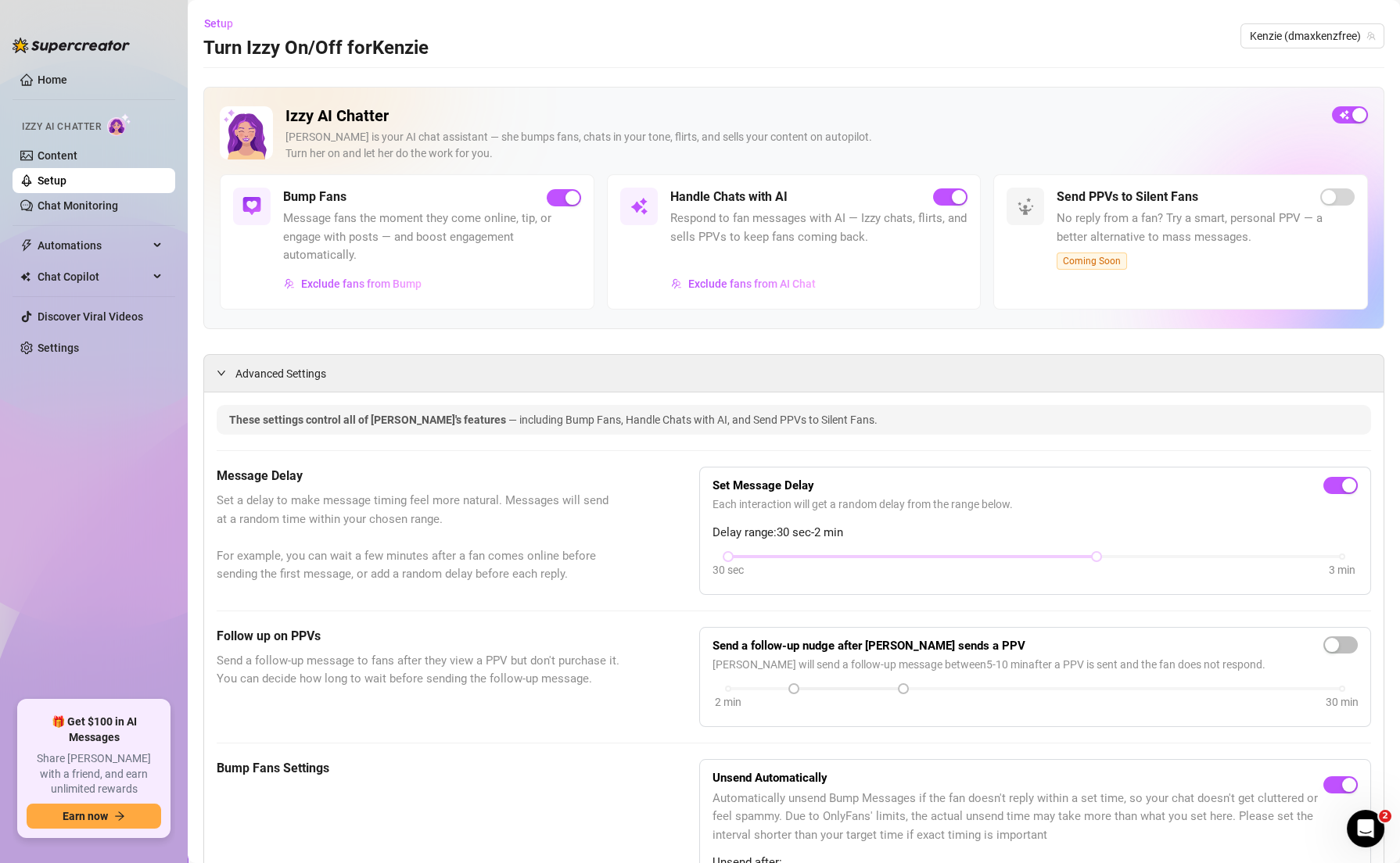
click at [66, 183] on link "Setup" at bounding box center [51, 180] width 29 height 13
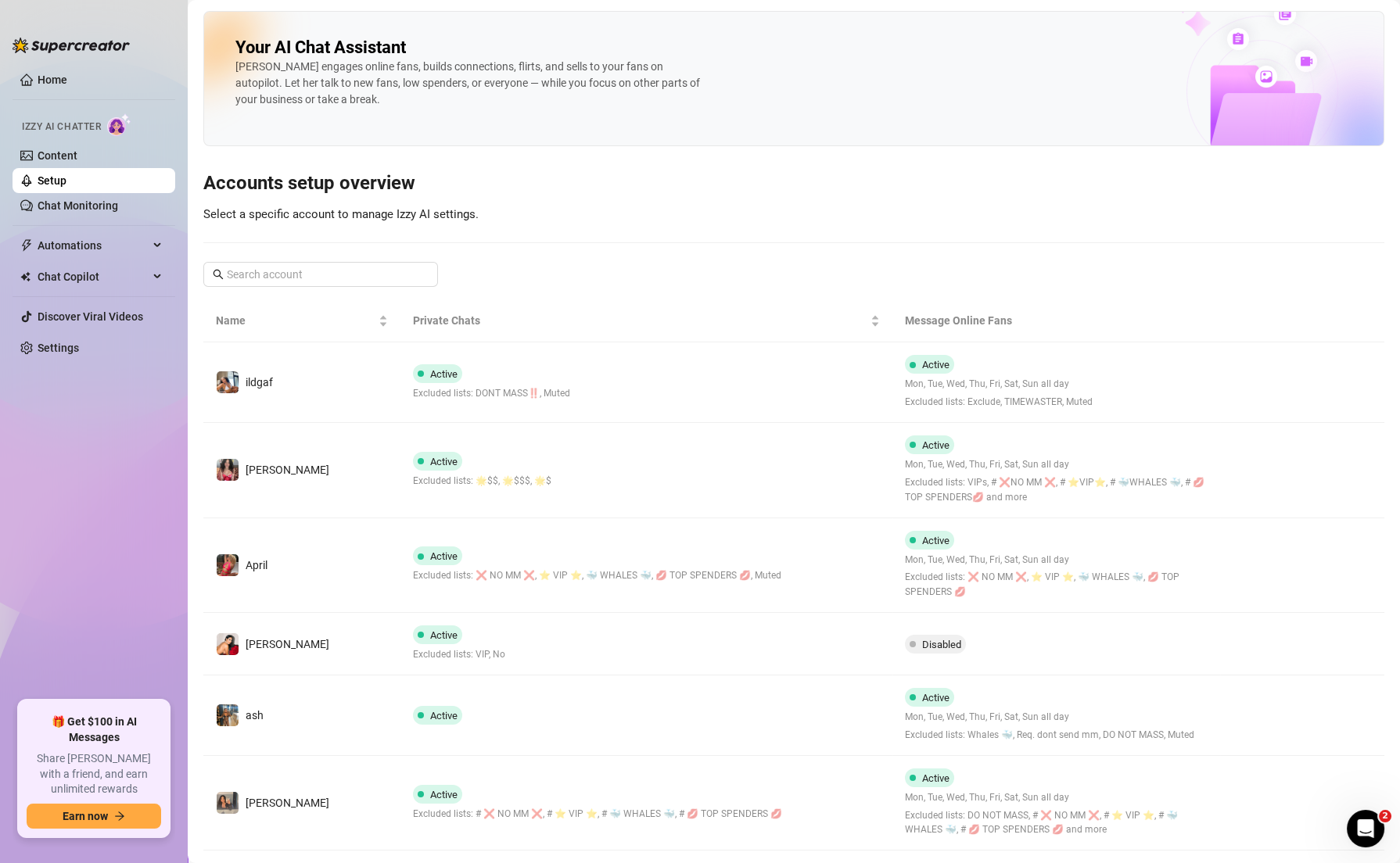
click at [826, 231] on div "Your AI Chat Assistant [PERSON_NAME] engages online fans, builds connections, f…" at bounding box center [793, 581] width 1180 height 1140
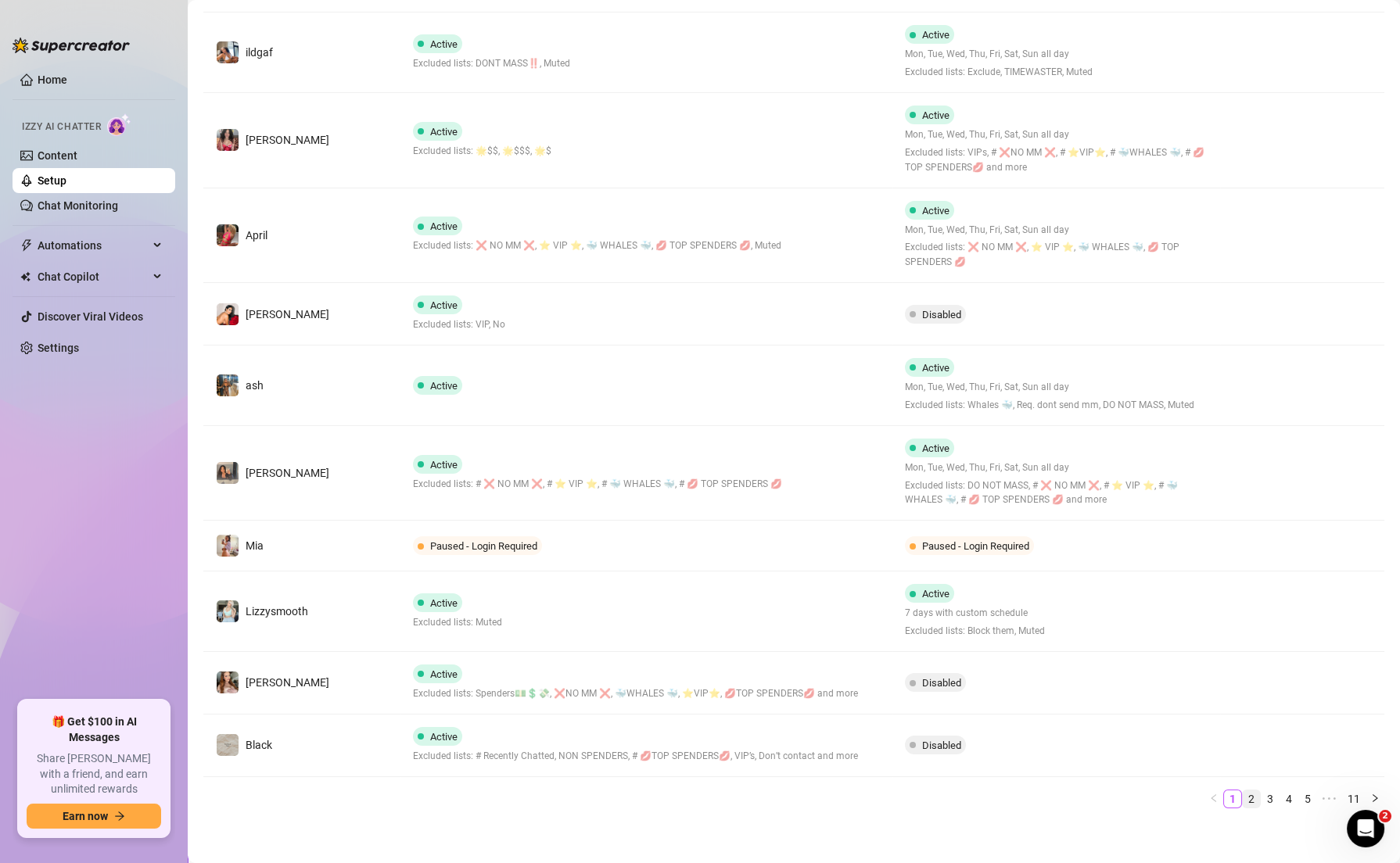
click at [826, 793] on link "2" at bounding box center [1251, 799] width 17 height 17
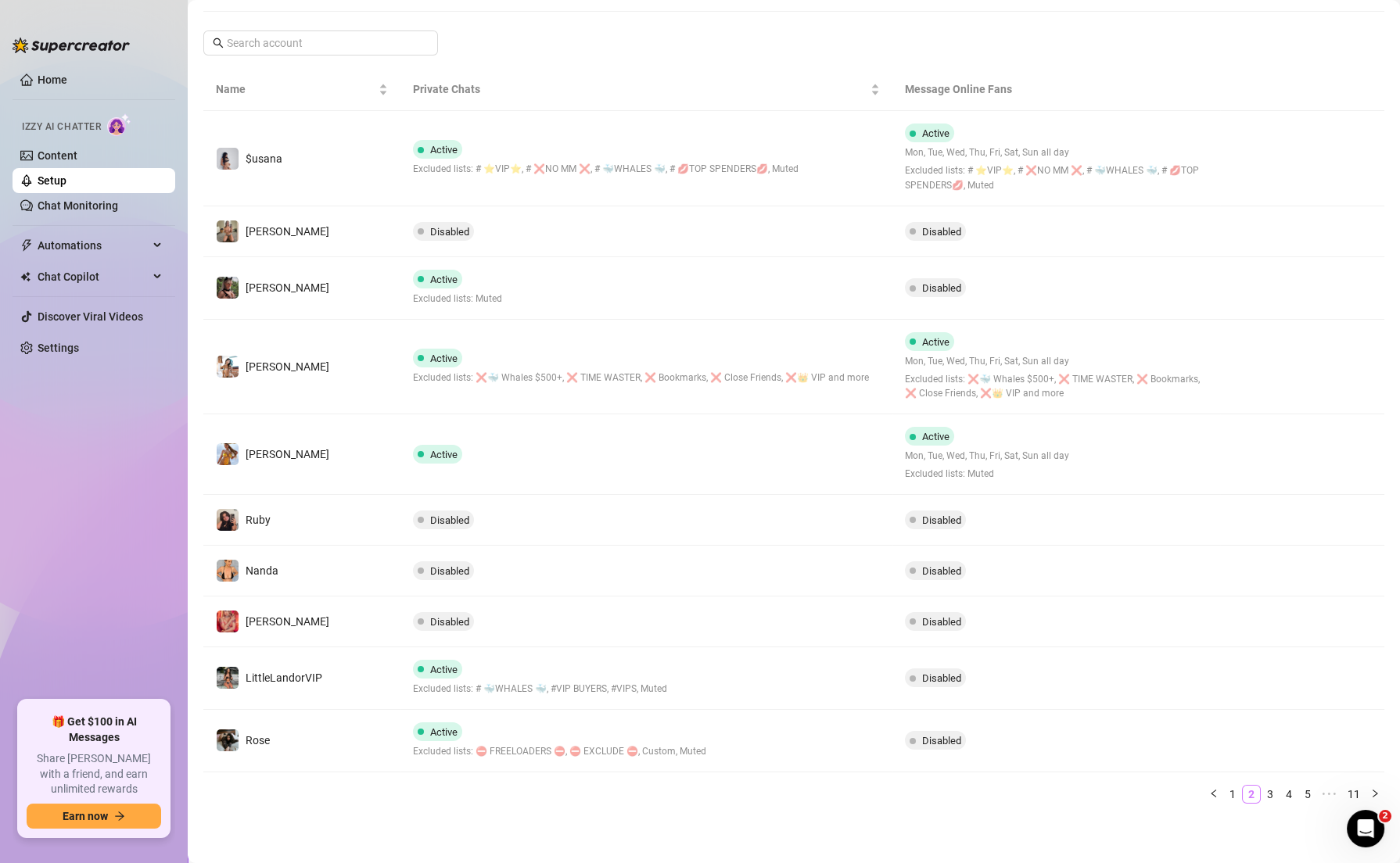
scroll to position [227, 0]
